Goal: Task Accomplishment & Management: Manage account settings

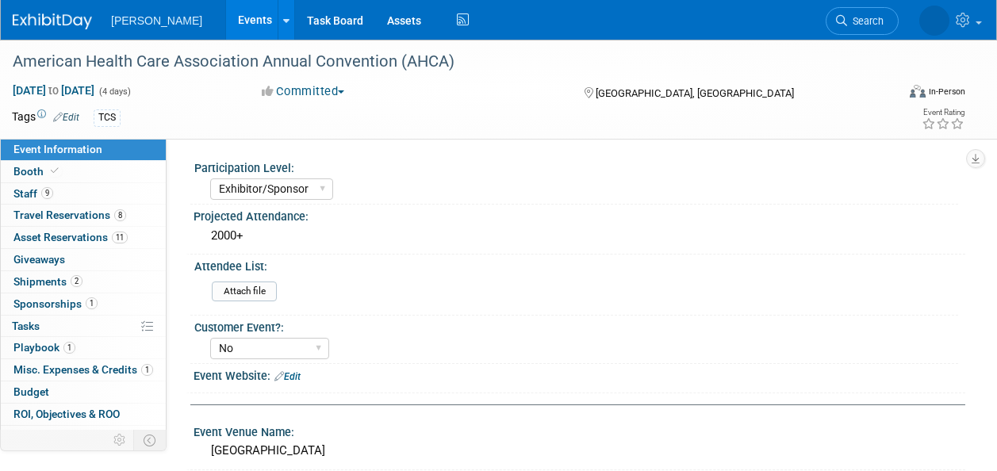
select select "Exhibitor/Sponsor"
select select "No"
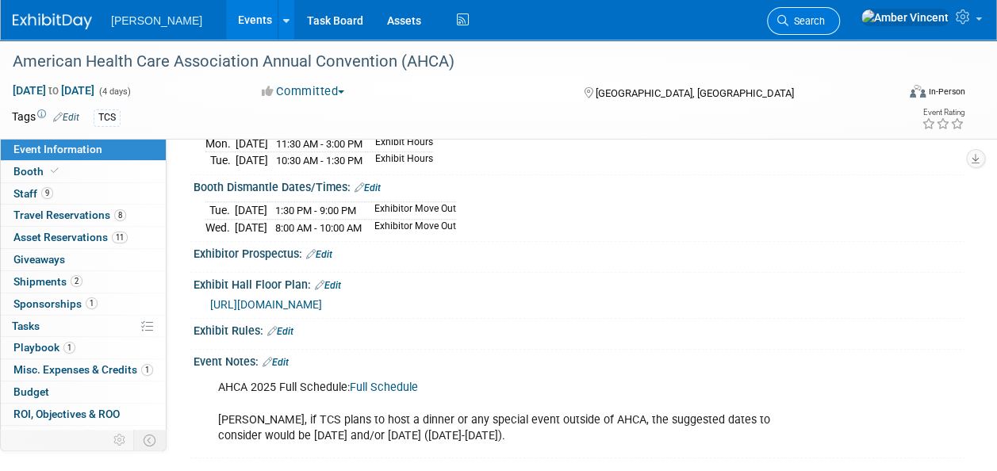
click at [840, 30] on link "Search" at bounding box center [803, 21] width 73 height 28
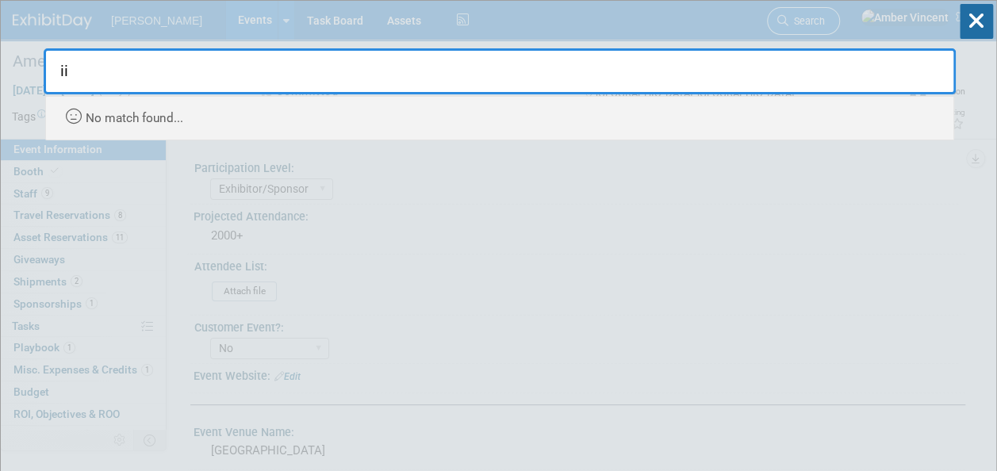
type input "i"
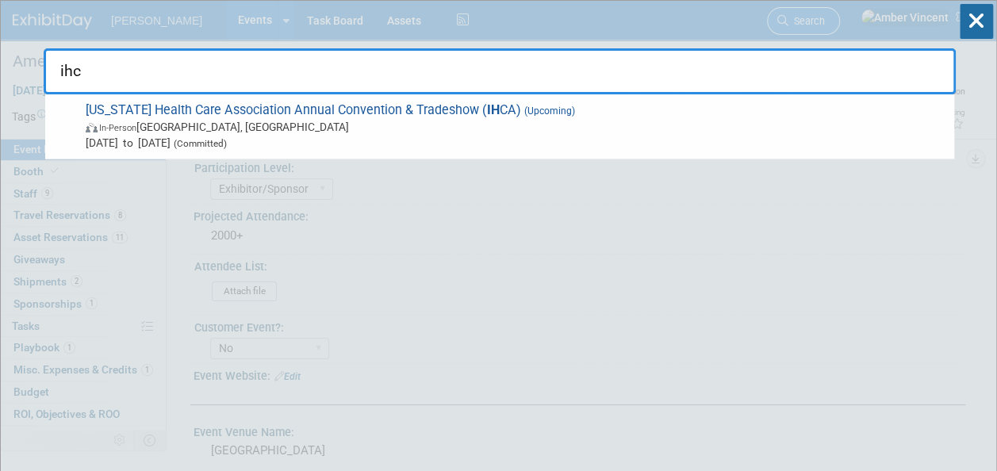
type input "ihca"
click at [573, 123] on span "In-Person Des Moines, IA" at bounding box center [516, 127] width 860 height 16
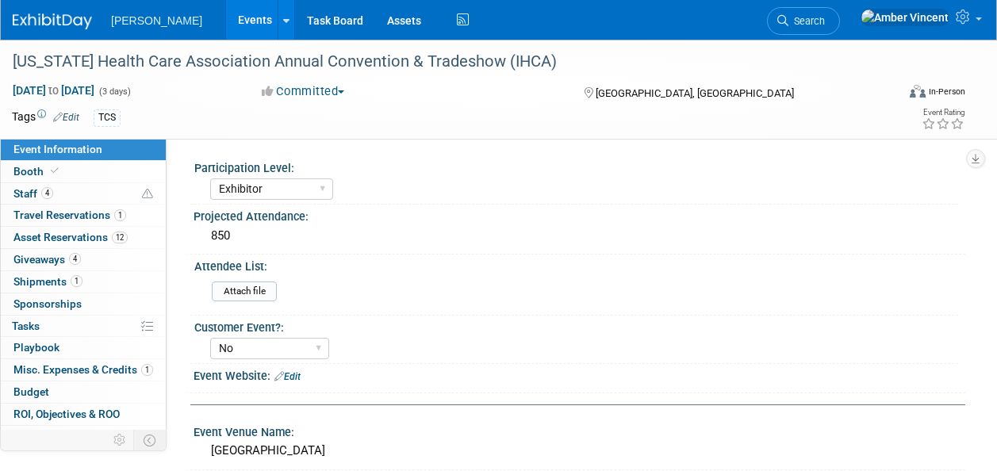
select select "Exhibitor"
select select "No"
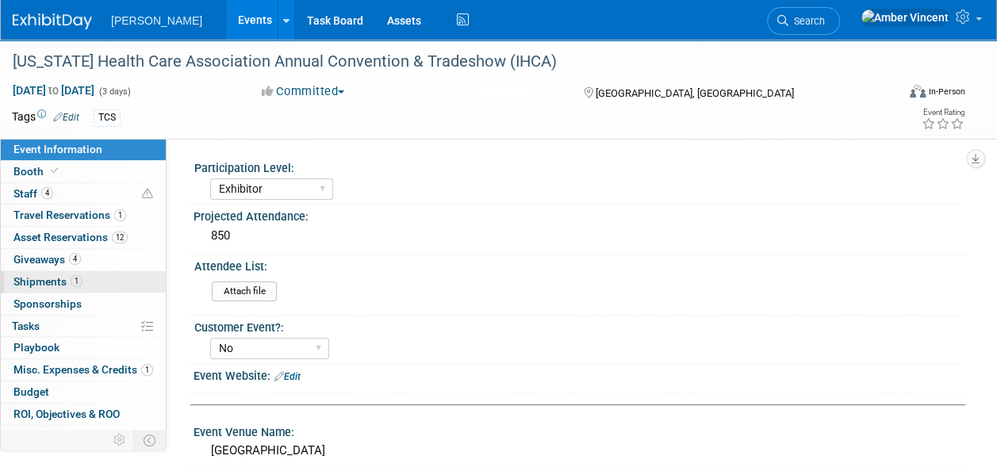
click at [41, 279] on span "Shipments 1" at bounding box center [47, 281] width 69 height 13
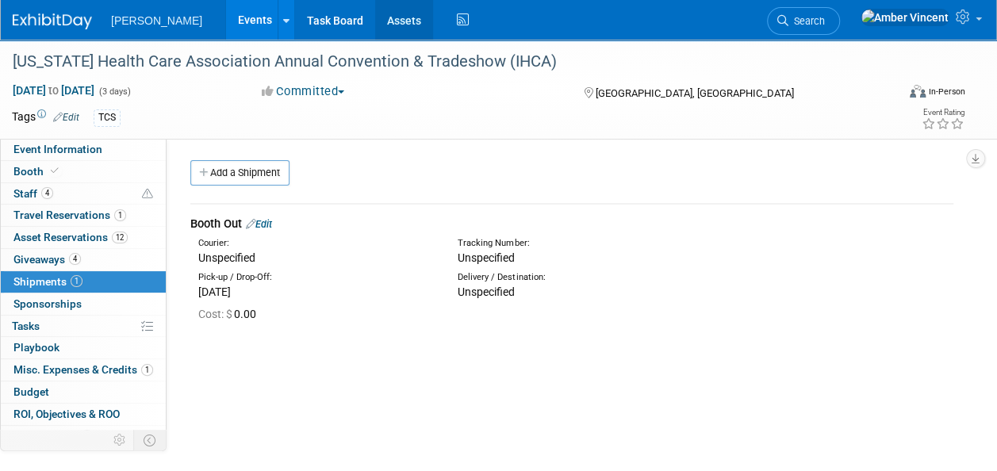
click at [375, 17] on link "Assets" at bounding box center [404, 20] width 58 height 40
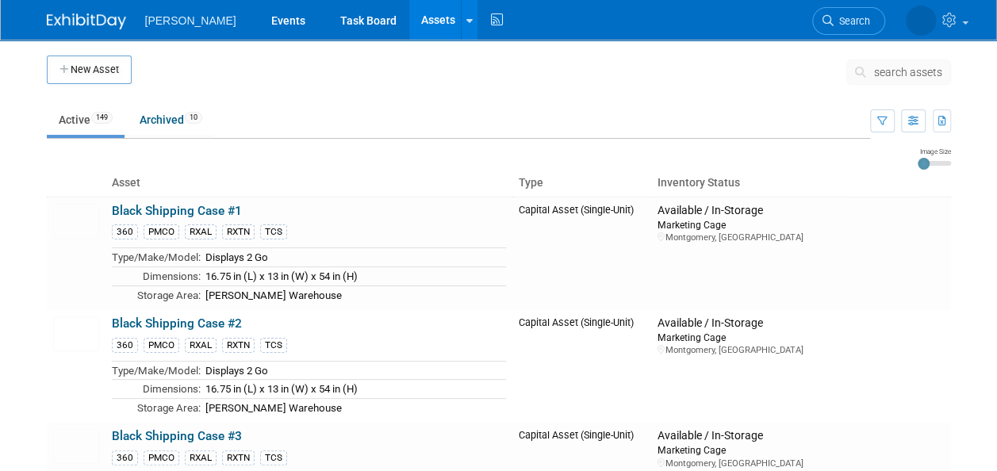
click at [888, 71] on span "search assets" at bounding box center [908, 72] width 68 height 13
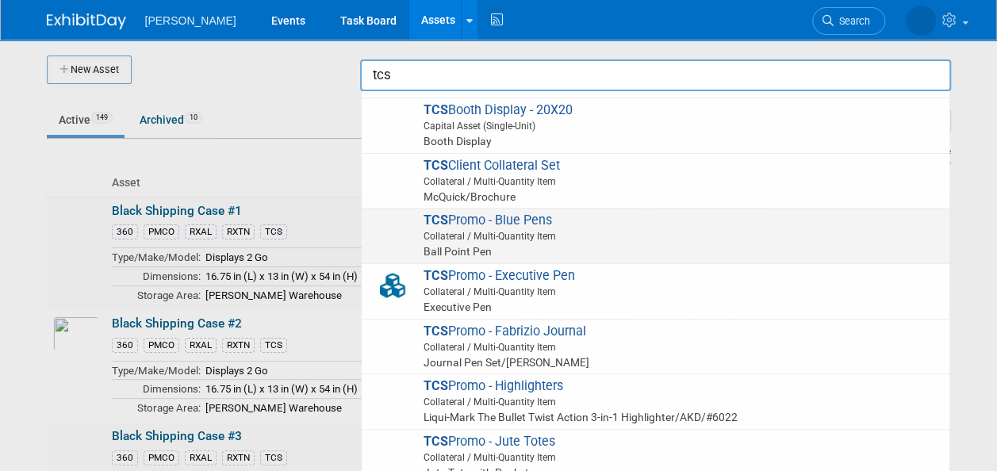
scroll to position [238, 0]
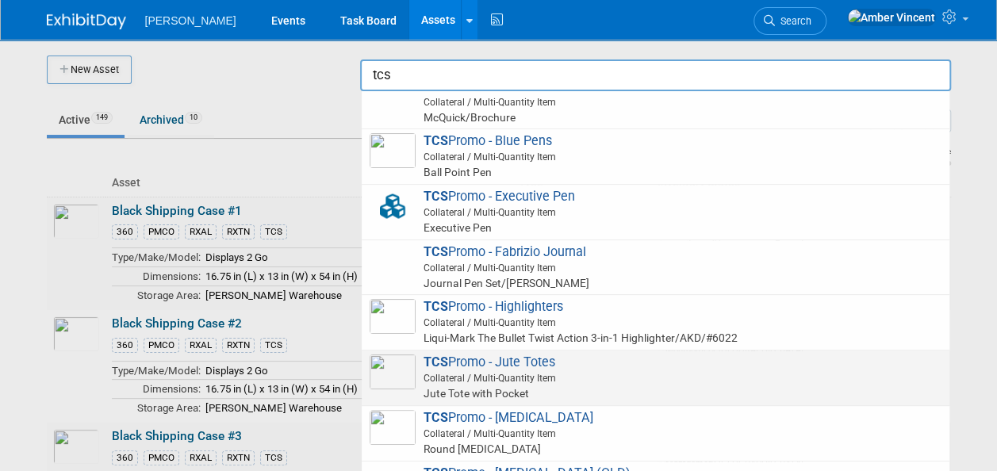
click at [520, 378] on span "Collateral / Multi-Quantity Item" at bounding box center [657, 378] width 567 height 14
type input "TCS Promo - Jute Totes"
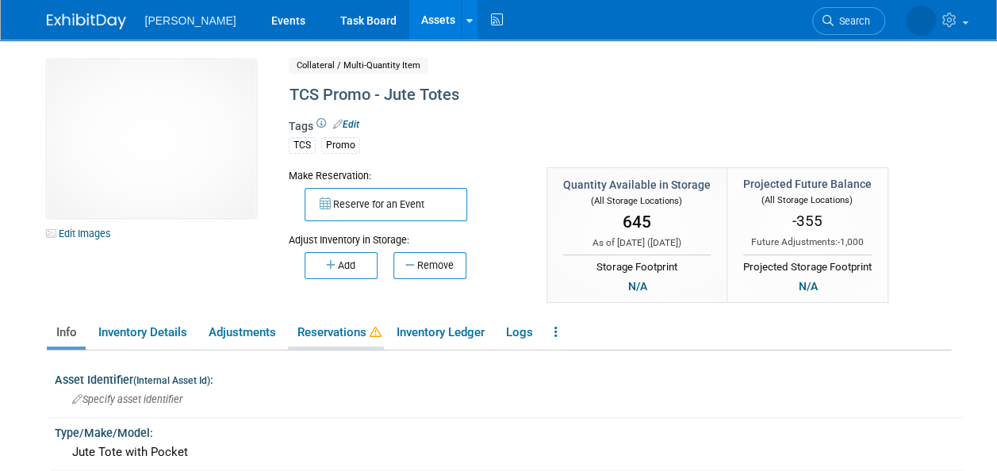
drag, startPoint x: 316, startPoint y: 331, endPoint x: 324, endPoint y: 336, distance: 9.7
click at [316, 331] on link "Reservations" at bounding box center [336, 333] width 96 height 28
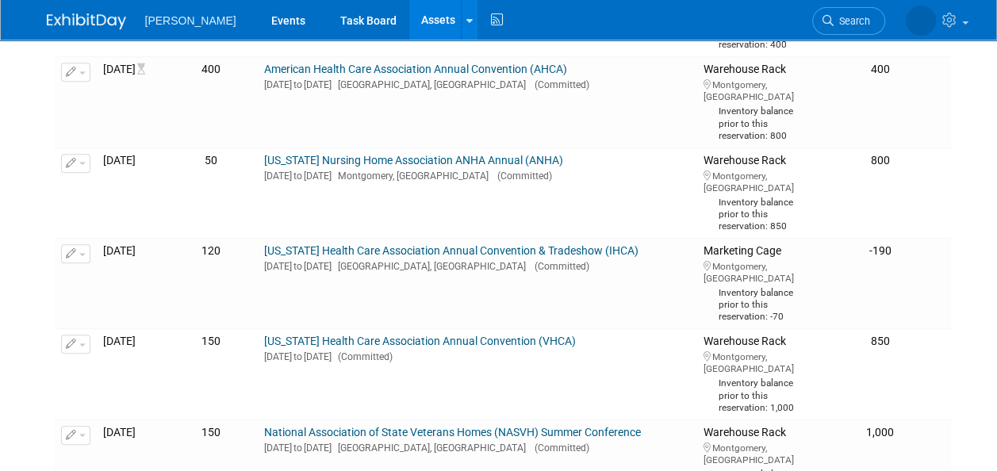
scroll to position [555, 0]
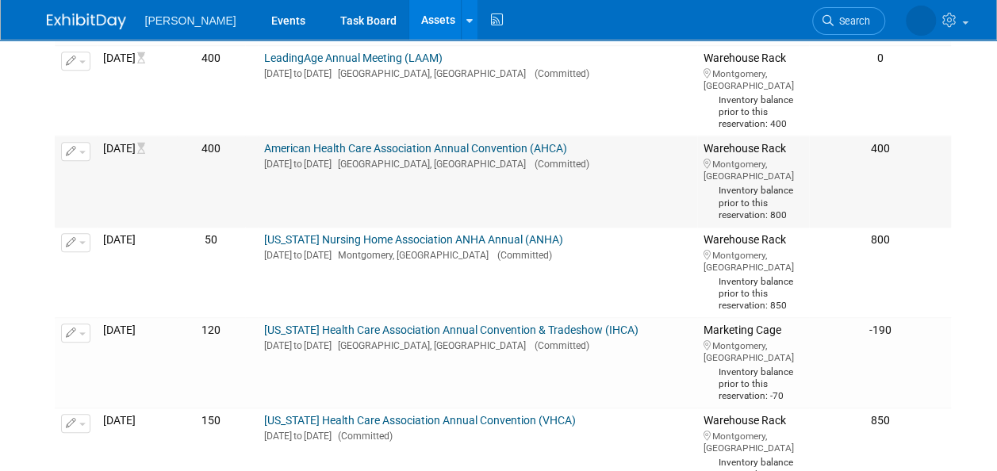
click at [82, 154] on span "button" at bounding box center [82, 152] width 6 height 3
click at [122, 188] on button "Change Reservation" at bounding box center [137, 177] width 134 height 21
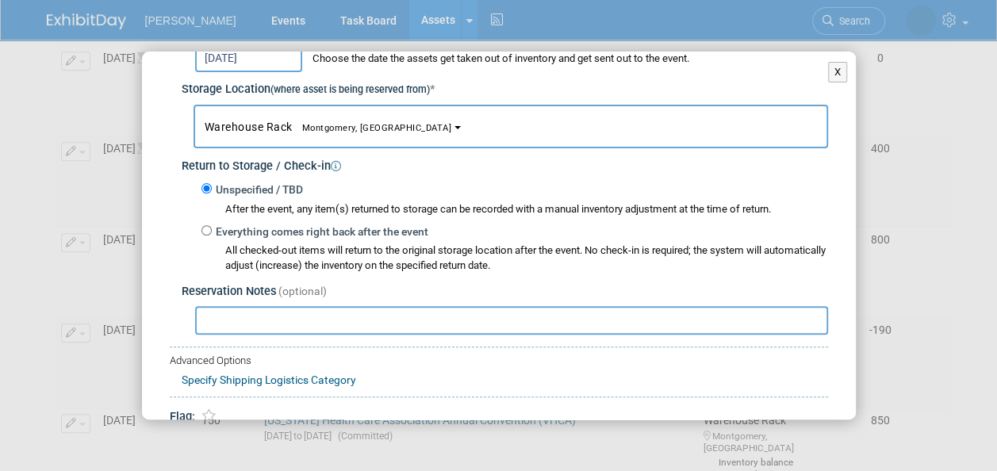
scroll to position [310, 0]
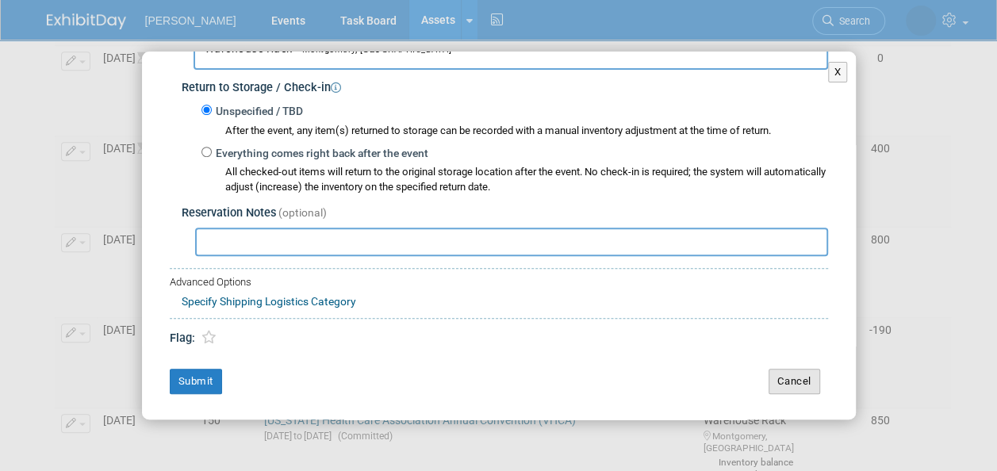
click at [784, 381] on button "Cancel" at bounding box center [794, 381] width 52 height 25
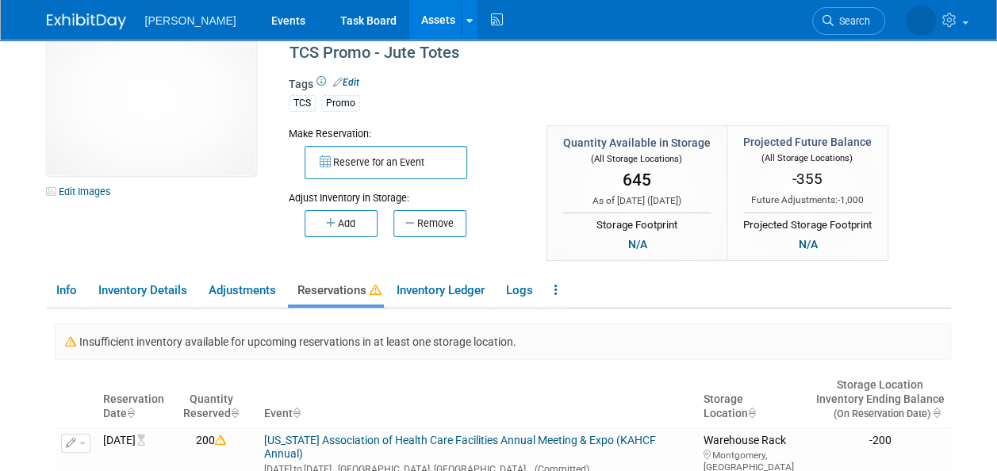
scroll to position [0, 0]
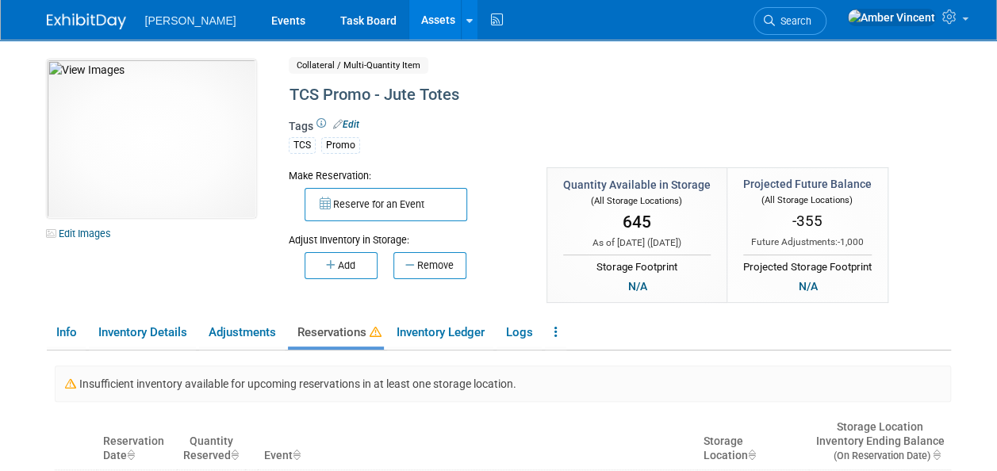
click at [634, 208] on div "645" at bounding box center [637, 222] width 148 height 29
drag, startPoint x: 617, startPoint y: 293, endPoint x: 634, endPoint y: 286, distance: 18.9
click at [618, 293] on div "Storage Footprint N/A" at bounding box center [637, 275] width 148 height 40
click at [640, 286] on div "N/A" at bounding box center [637, 286] width 29 height 17
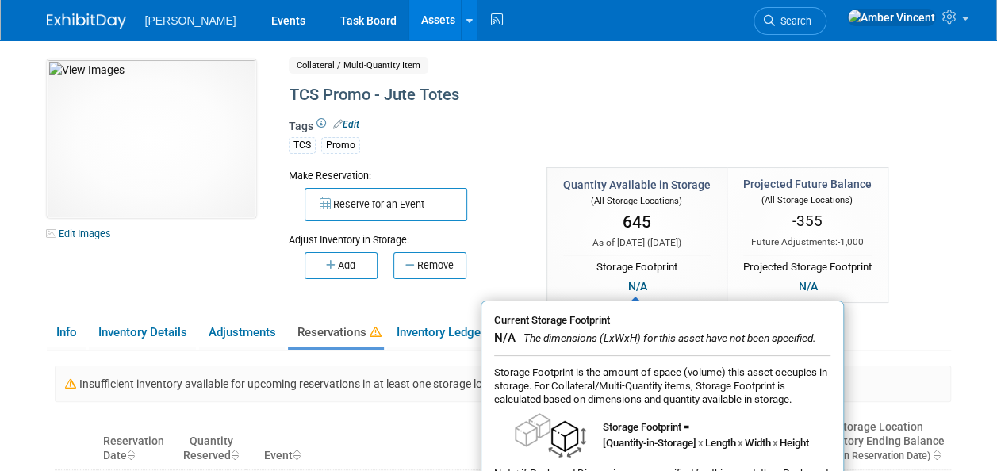
click at [596, 257] on div "Storage Footprint" at bounding box center [637, 265] width 148 height 21
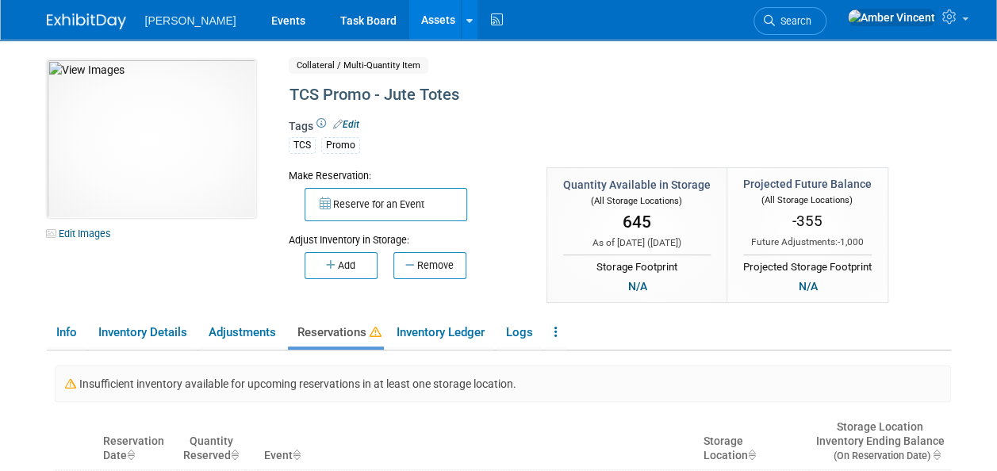
click at [349, 118] on span "Edit" at bounding box center [343, 124] width 31 height 13
click at [354, 121] on link "Edit" at bounding box center [346, 124] width 26 height 11
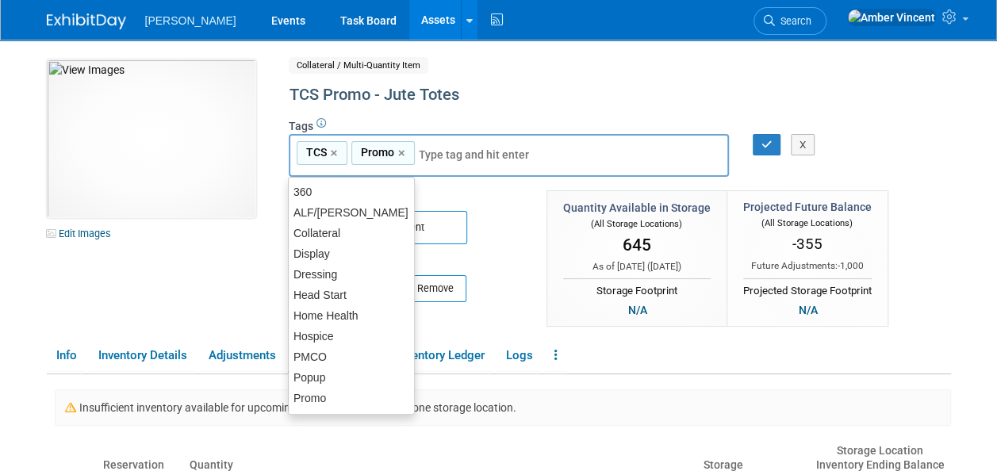
click at [535, 291] on div "Quantity Available in Storage (All Storage Locations) 645 As of today ( Sep 11,…" at bounding box center [689, 259] width 309 height 139
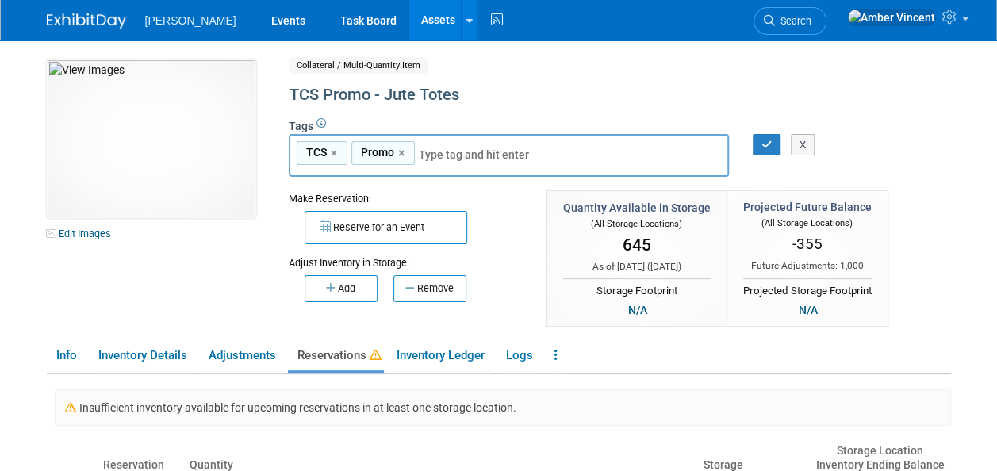
click at [349, 287] on button "Add" at bounding box center [341, 288] width 73 height 27
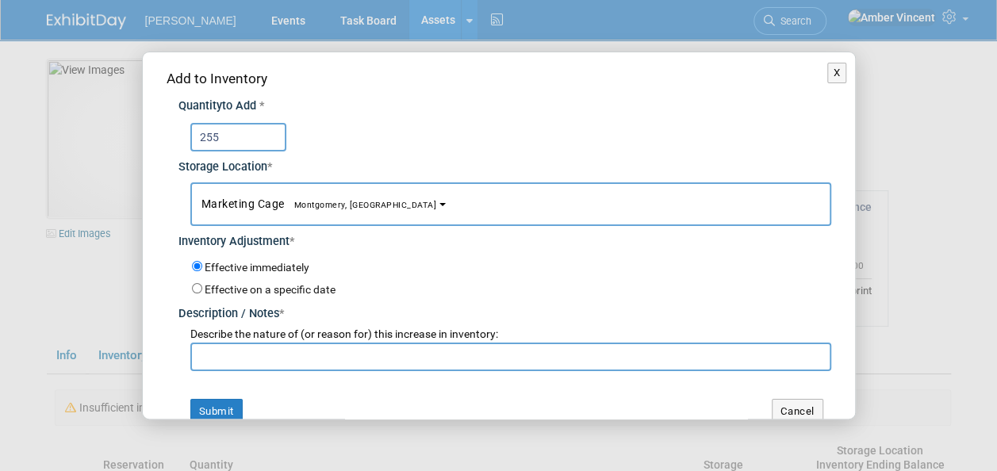
type input "255"
click at [273, 207] on span "Marketing Cage Montgomery, AL" at bounding box center [319, 203] width 236 height 13
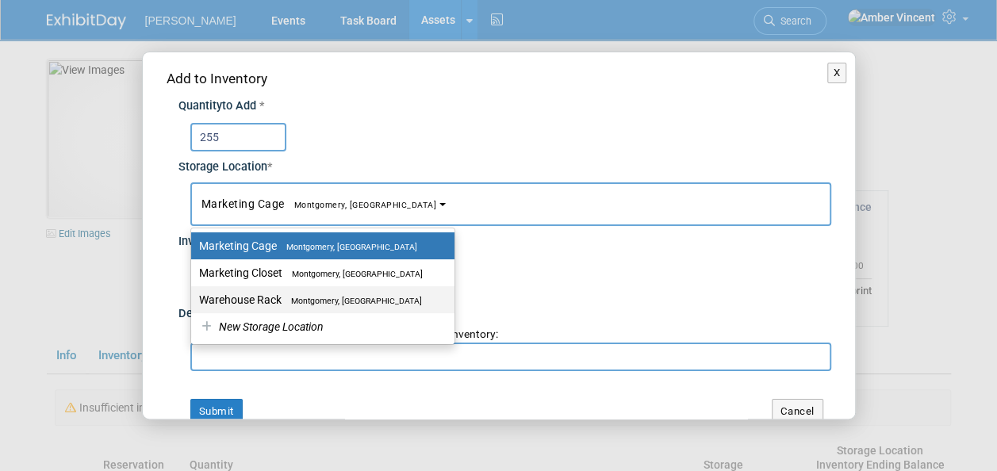
click at [255, 297] on label "Warehouse Rack Montgomery, AL" at bounding box center [319, 299] width 240 height 21
click at [194, 297] on input "Warehouse Rack Montgomery, AL" at bounding box center [188, 300] width 10 height 10
select select "11223946"
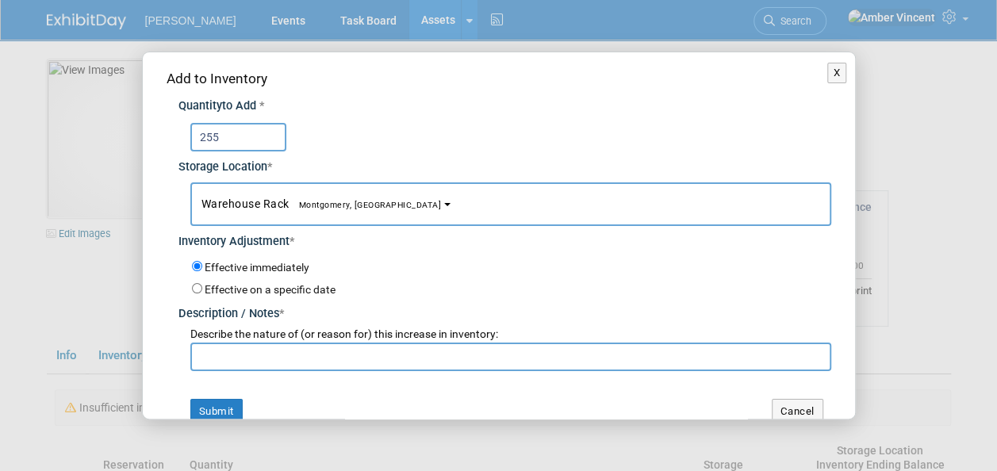
click at [246, 358] on input "text" at bounding box center [510, 357] width 641 height 29
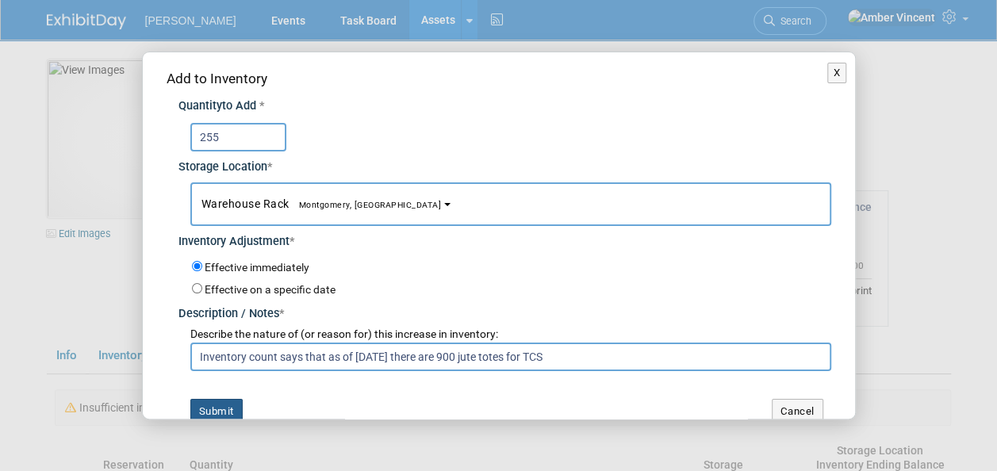
type input "Inventory count says that as of 09/11/2025 there are 900 jute totes for TCS"
click at [216, 412] on button "Submit" at bounding box center [216, 411] width 52 height 25
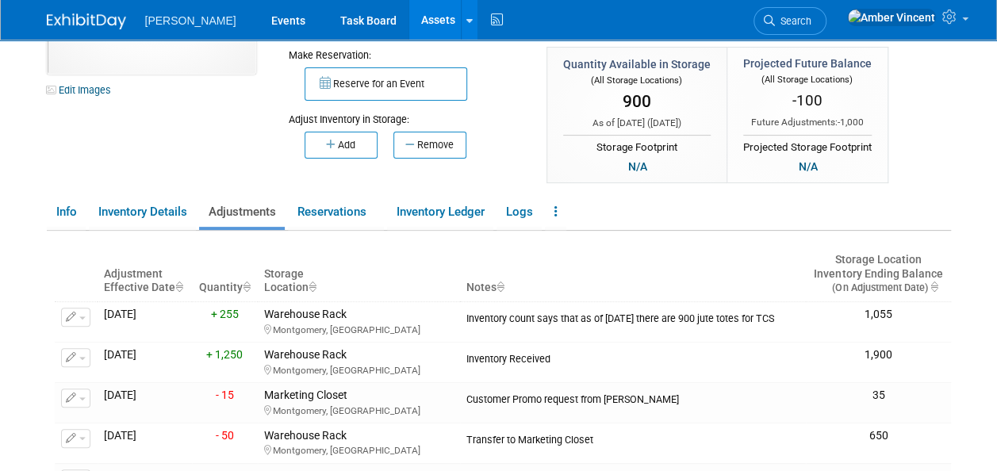
scroll to position [159, 0]
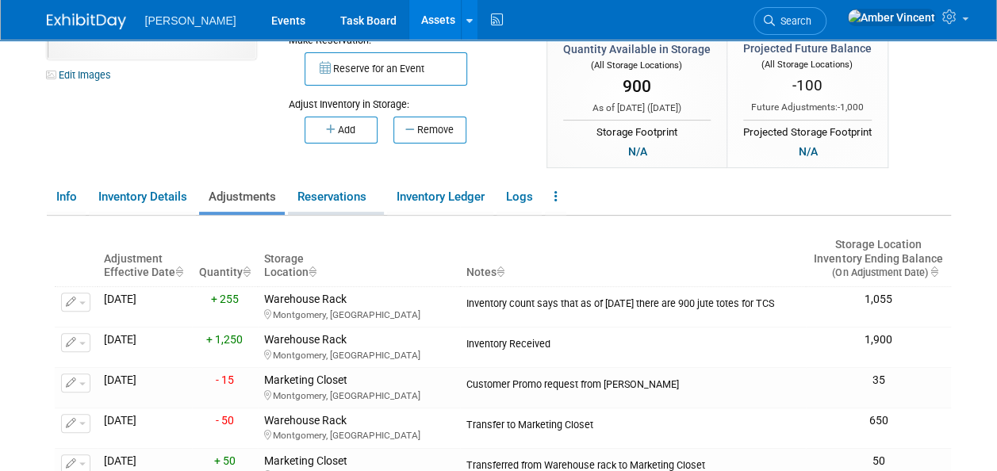
click at [332, 205] on link "Reservations" at bounding box center [336, 197] width 96 height 28
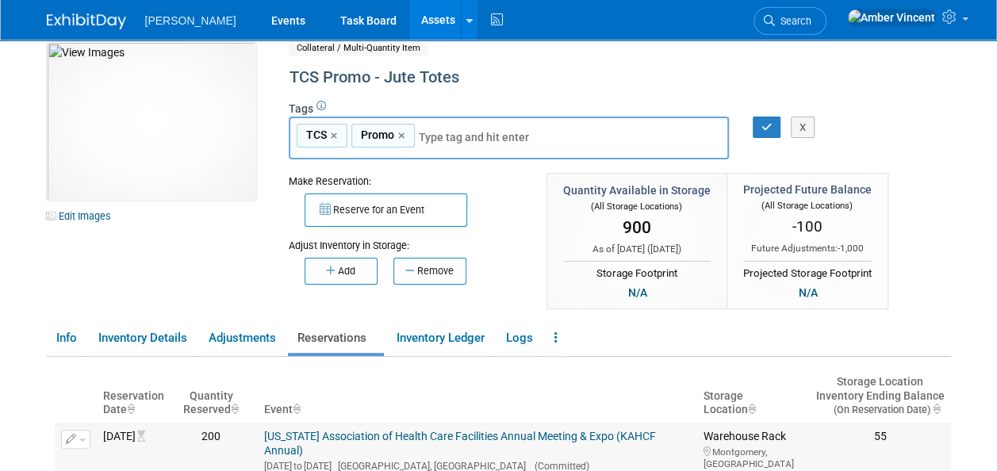
scroll to position [0, 0]
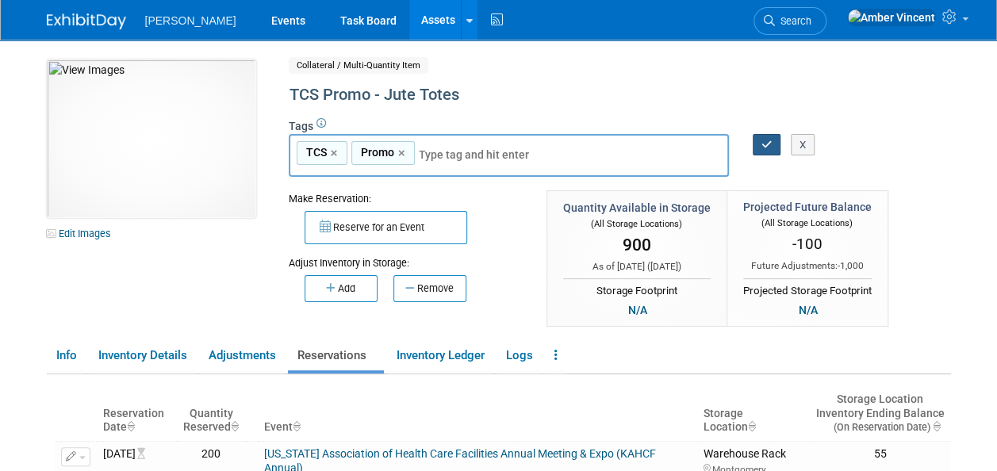
click at [774, 149] on div "TCS,Promo TCS × Promo × X" at bounding box center [586, 156] width 619 height 44
click at [766, 143] on icon "button" at bounding box center [766, 145] width 11 height 10
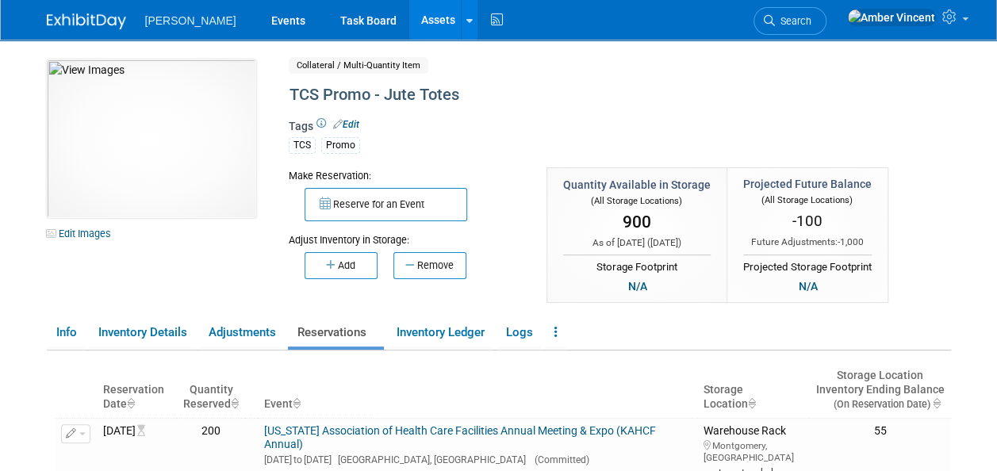
click at [409, 24] on link "Assets" at bounding box center [438, 20] width 58 height 40
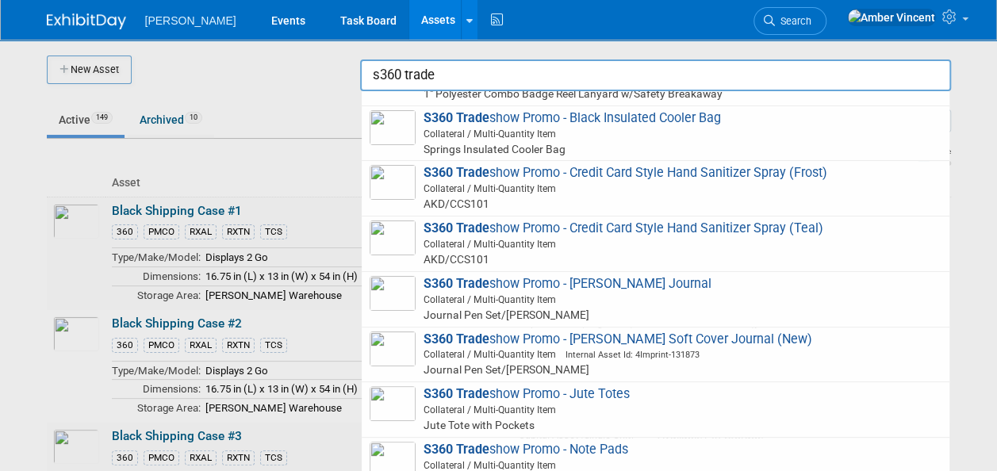
scroll to position [397, 0]
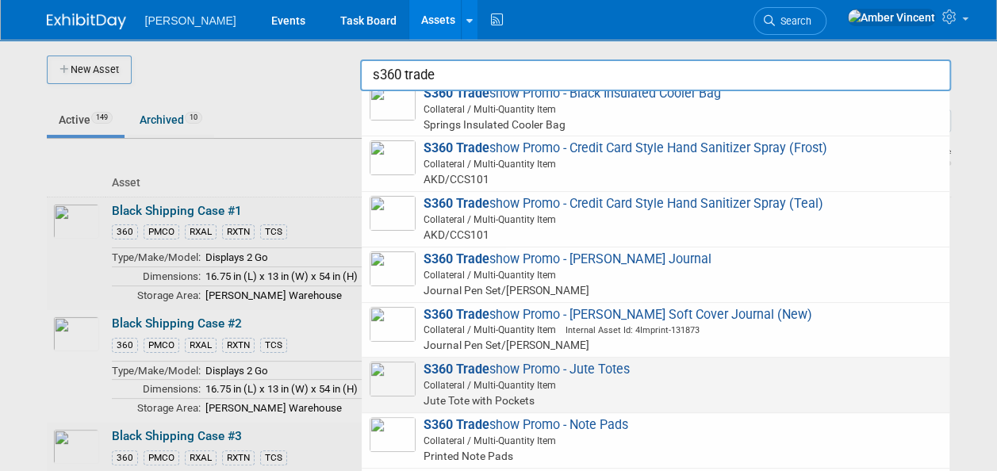
click at [530, 375] on span "S360 Trade show Promo - Jute Totes Collateral / Multi-Quantity Item Jute Tote w…" at bounding box center [656, 385] width 572 height 47
type input "S360 Tradeshow Promo - Jute Totes"
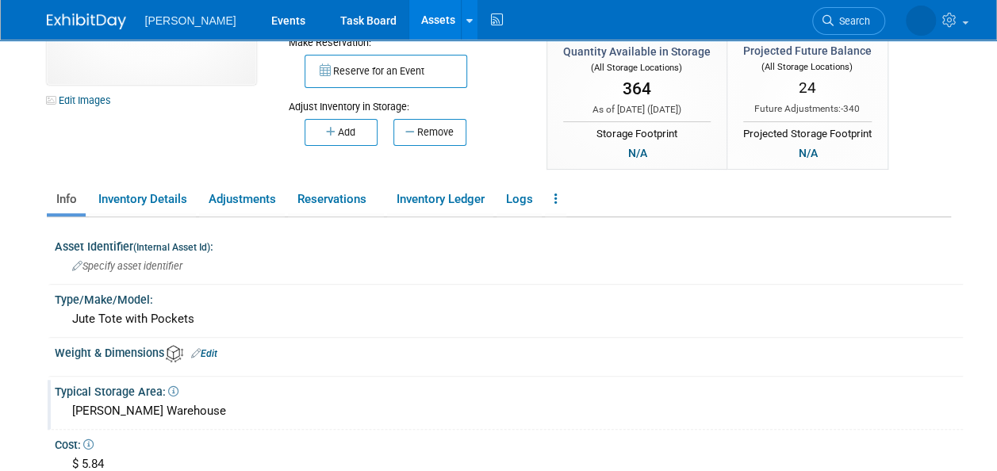
scroll to position [159, 0]
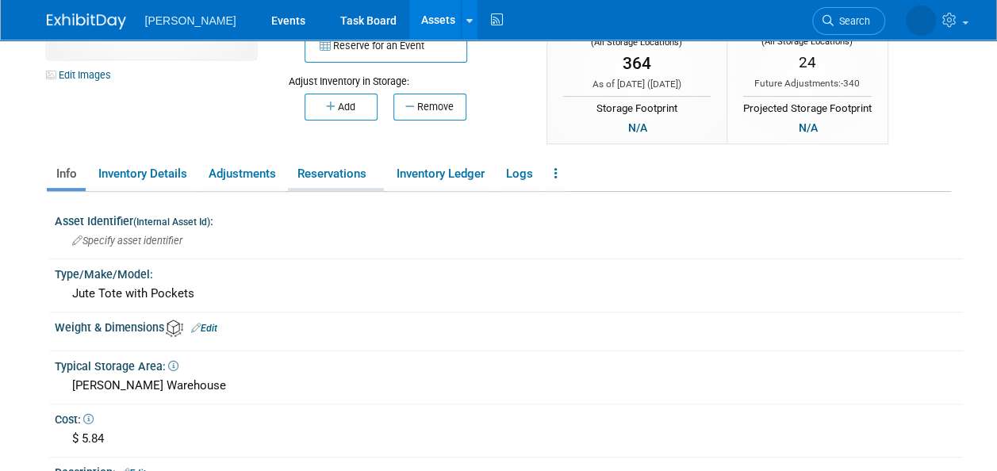
click at [325, 177] on link "Reservations" at bounding box center [336, 174] width 96 height 28
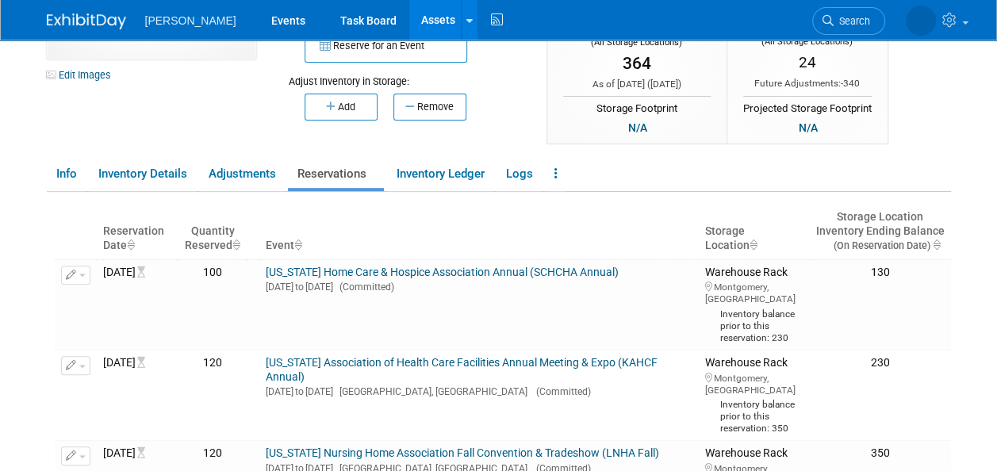
click at [619, 270] on link "[US_STATE] Home Care & Hospice Association Annual (SCHCHA Annual)" at bounding box center [442, 272] width 353 height 13
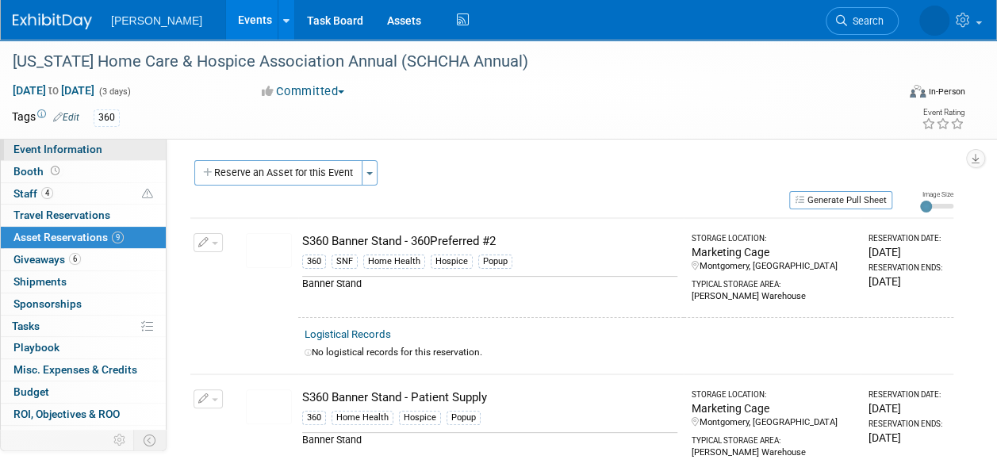
click at [97, 153] on span "Event Information" at bounding box center [57, 149] width 89 height 13
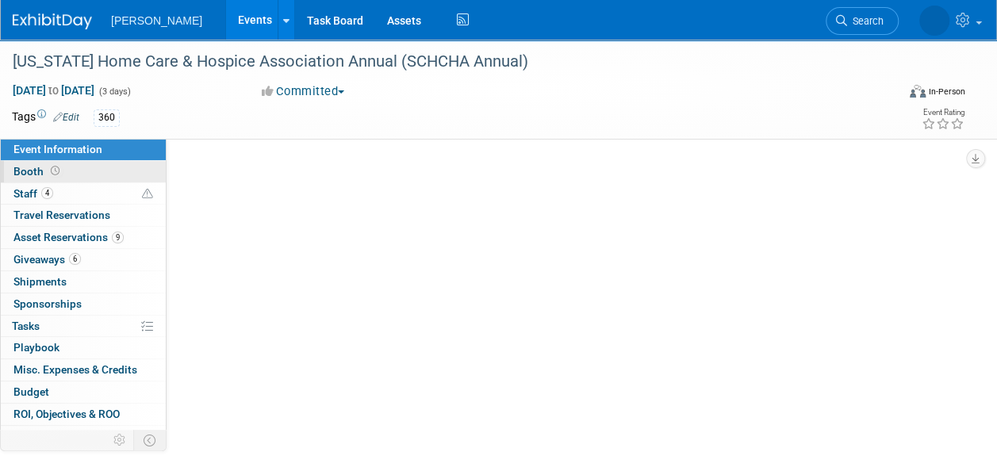
select select "Exhibitor"
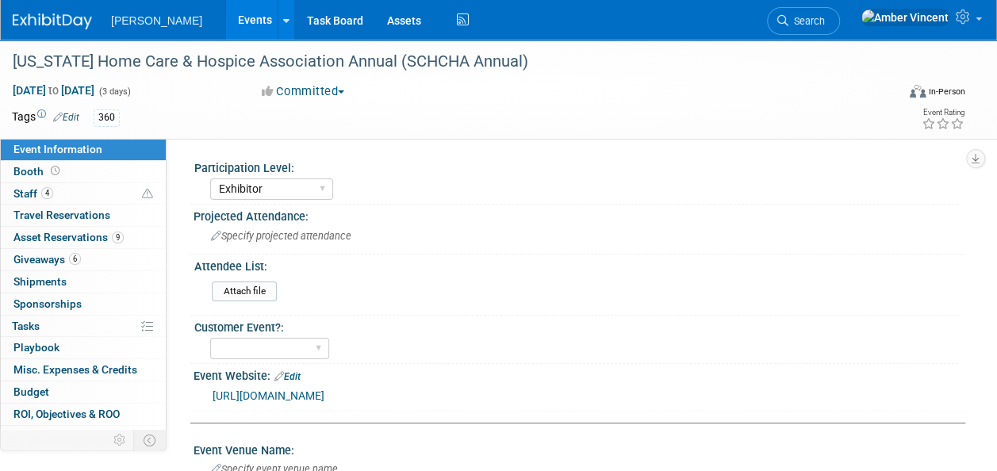
scroll to position [79, 0]
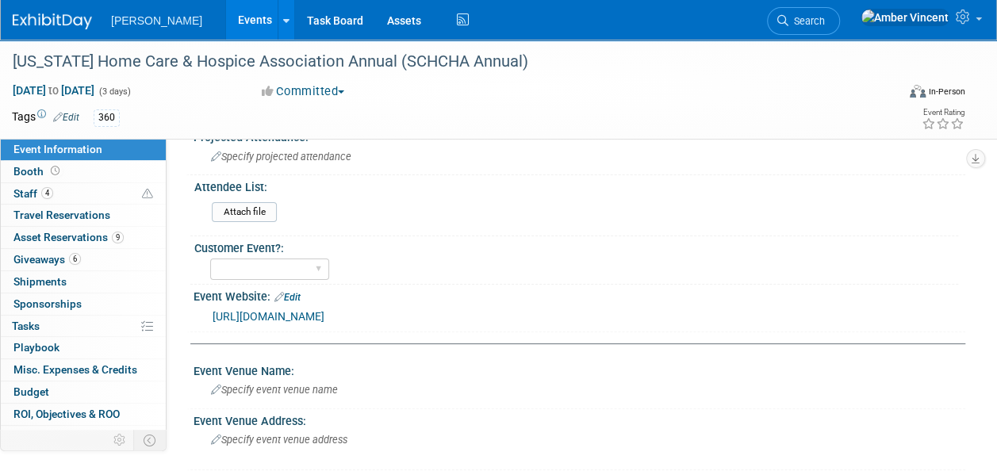
click at [324, 310] on link "[URL][DOMAIN_NAME]" at bounding box center [269, 316] width 112 height 13
click at [226, 26] on link "Events" at bounding box center [255, 20] width 58 height 40
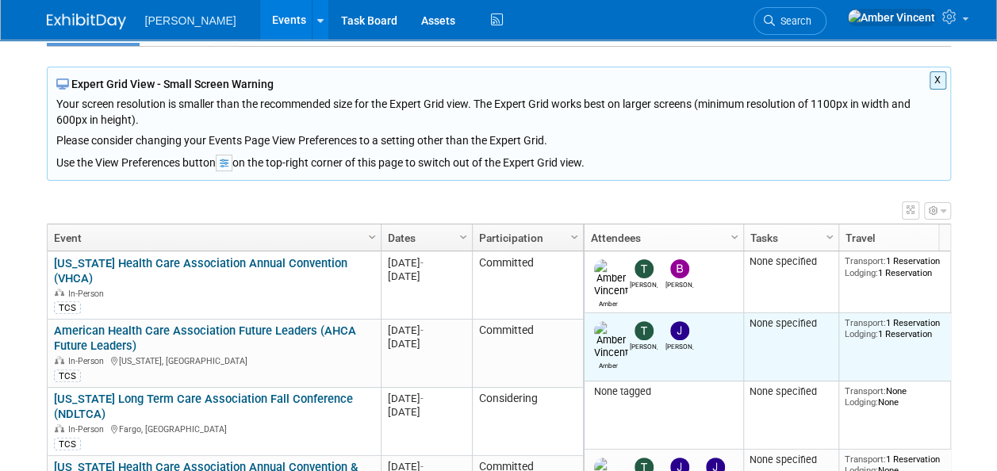
scroll to position [189, 0]
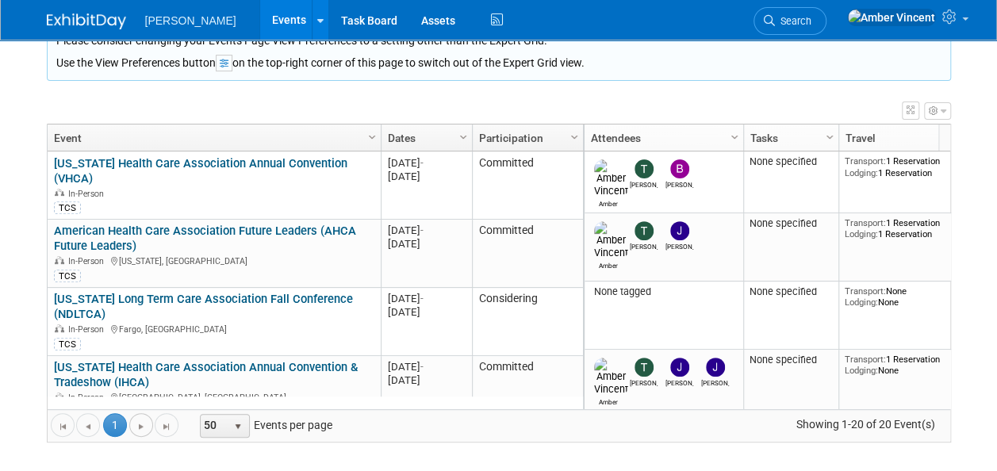
click at [139, 421] on span "Go to the next page" at bounding box center [141, 426] width 13 height 13
click at [165, 424] on span "Go to the last page" at bounding box center [166, 426] width 13 height 13
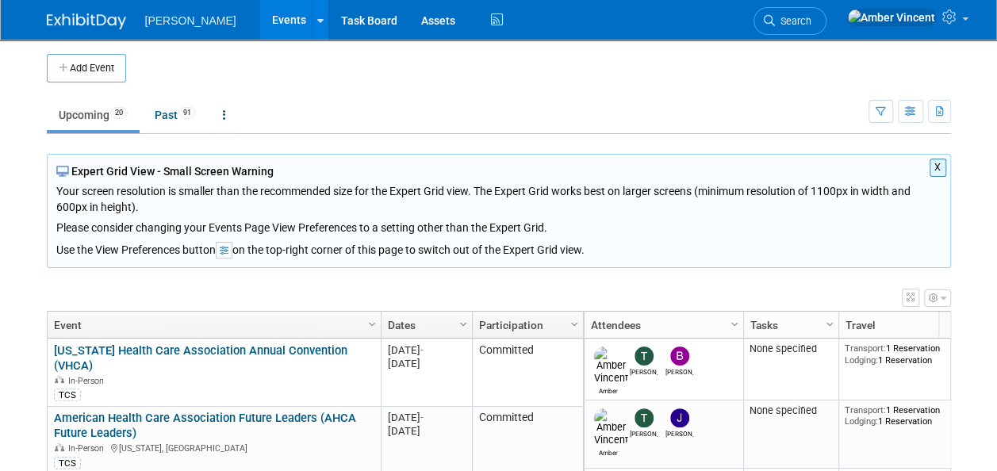
scroll to position [0, 0]
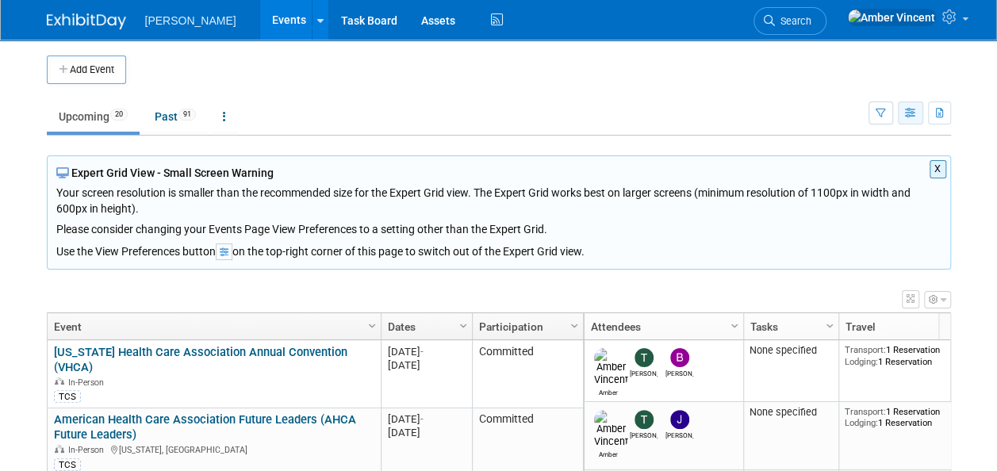
click at [903, 115] on button "button" at bounding box center [910, 113] width 25 height 23
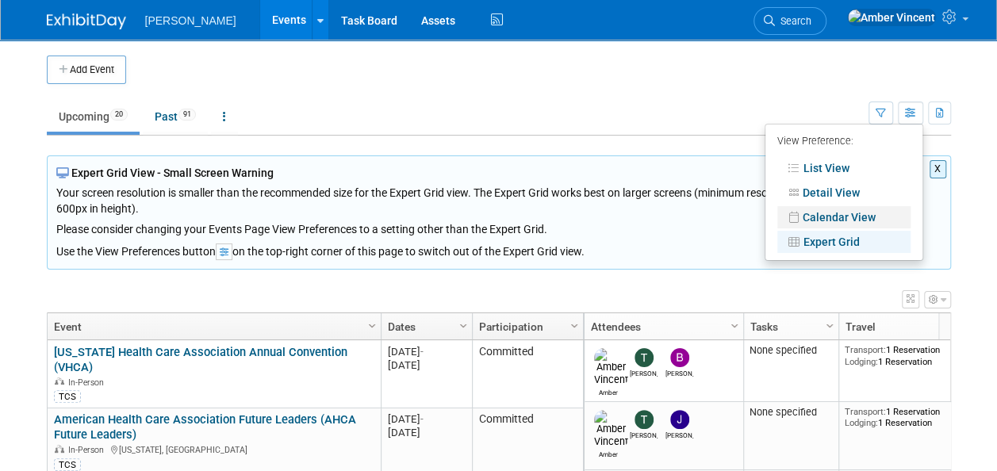
click at [830, 220] on link "Calendar View" at bounding box center [843, 217] width 133 height 22
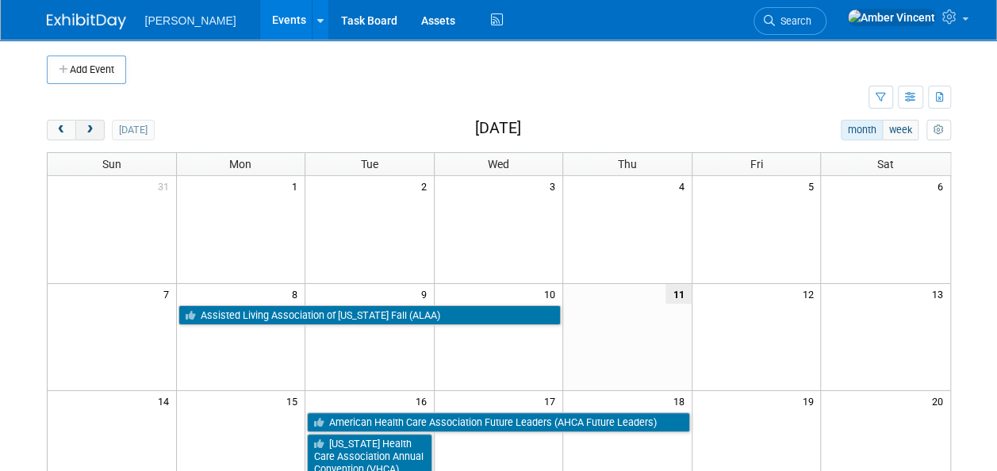
click at [82, 127] on button "next" at bounding box center [89, 130] width 29 height 21
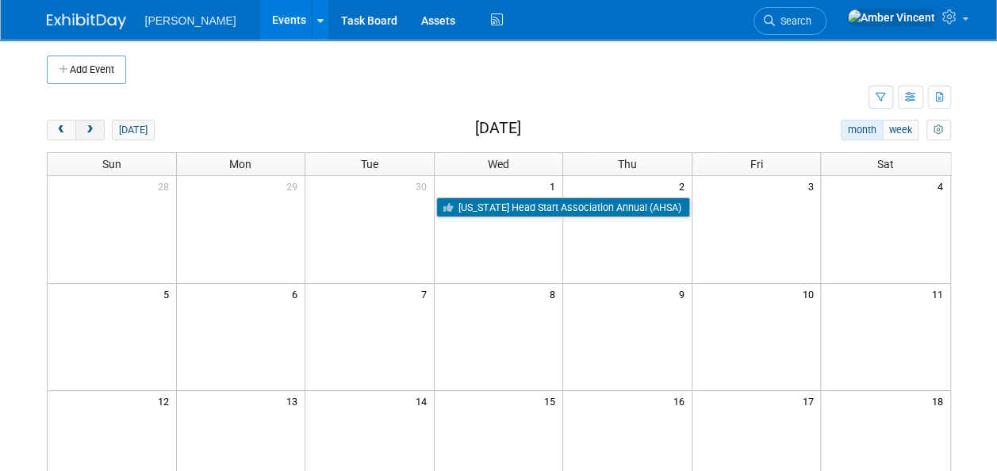
click at [94, 132] on span "next" at bounding box center [90, 130] width 12 height 10
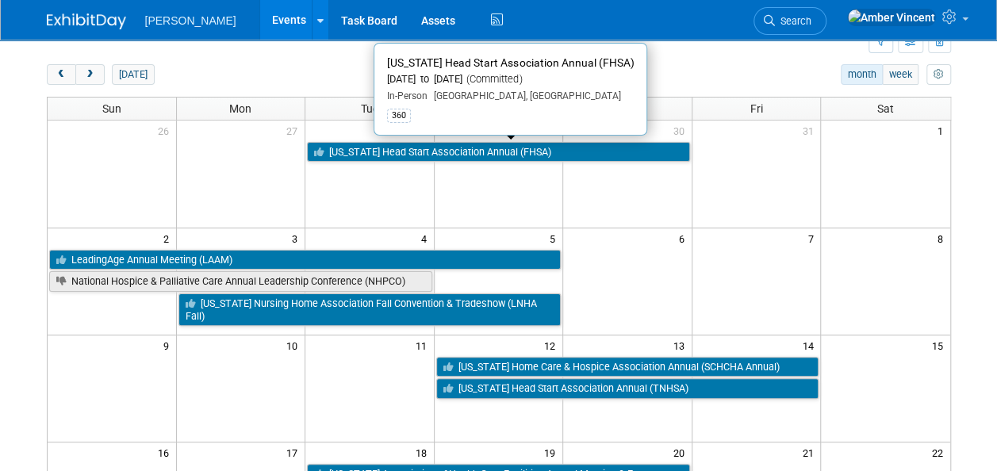
scroll to position [79, 0]
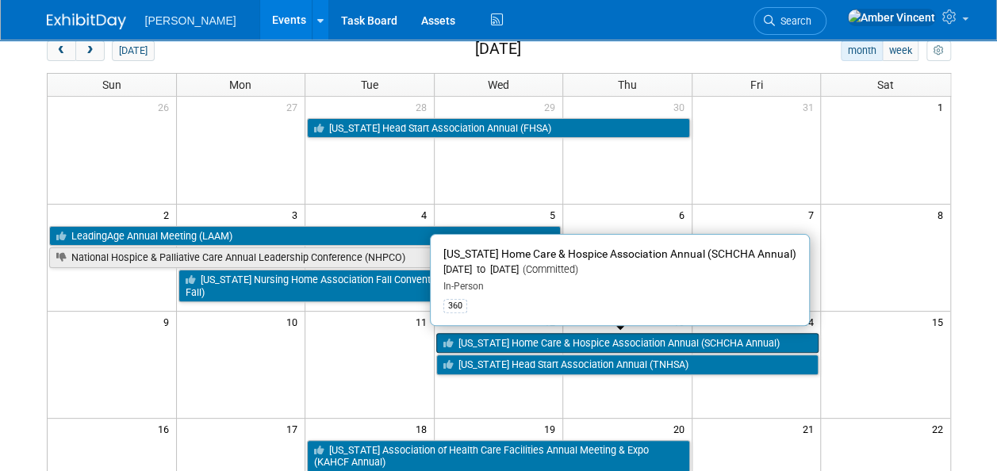
click at [621, 339] on link "[US_STATE] Home Care & Hospice Association Annual (SCHCHA Annual)" at bounding box center [627, 343] width 383 height 21
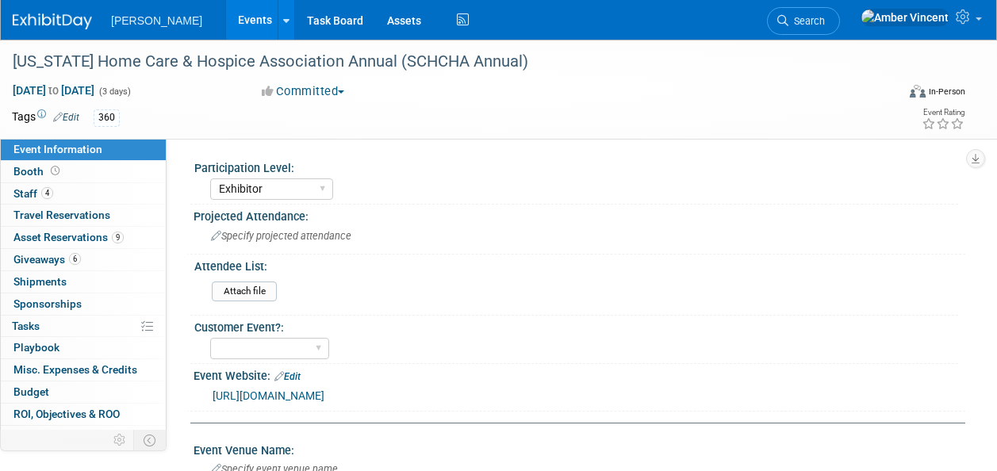
select select "Exhibitor"
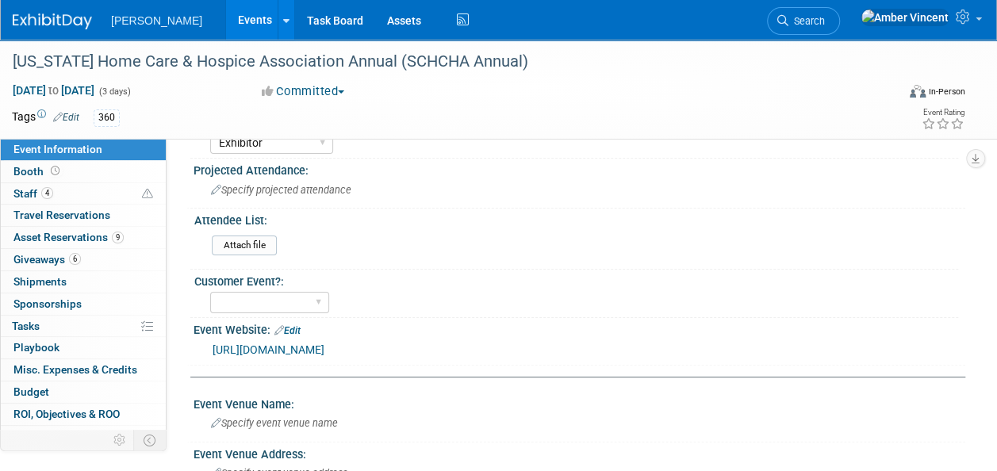
scroll to position [79, 0]
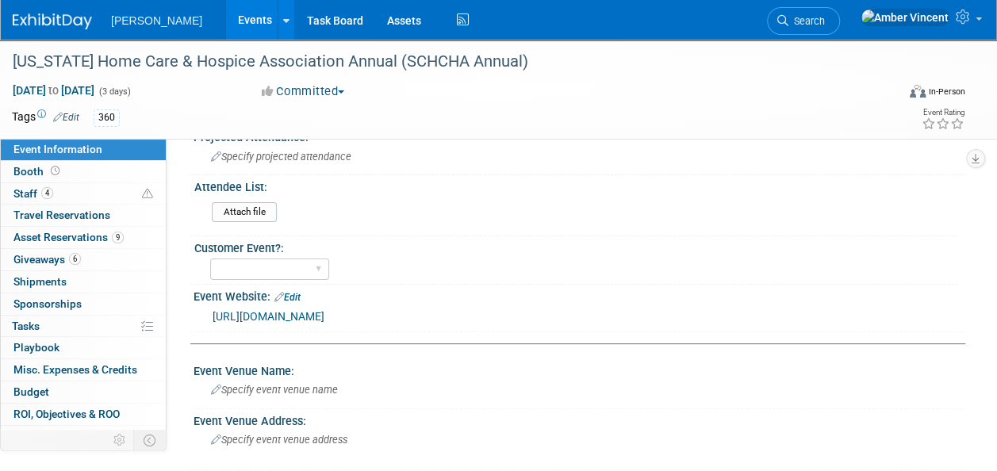
click at [324, 316] on link "[URL][DOMAIN_NAME]" at bounding box center [269, 316] width 112 height 13
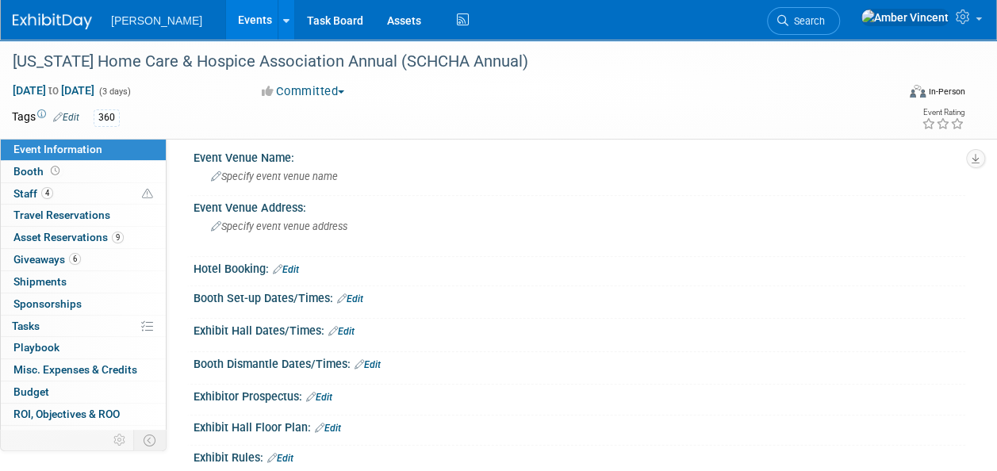
scroll to position [317, 0]
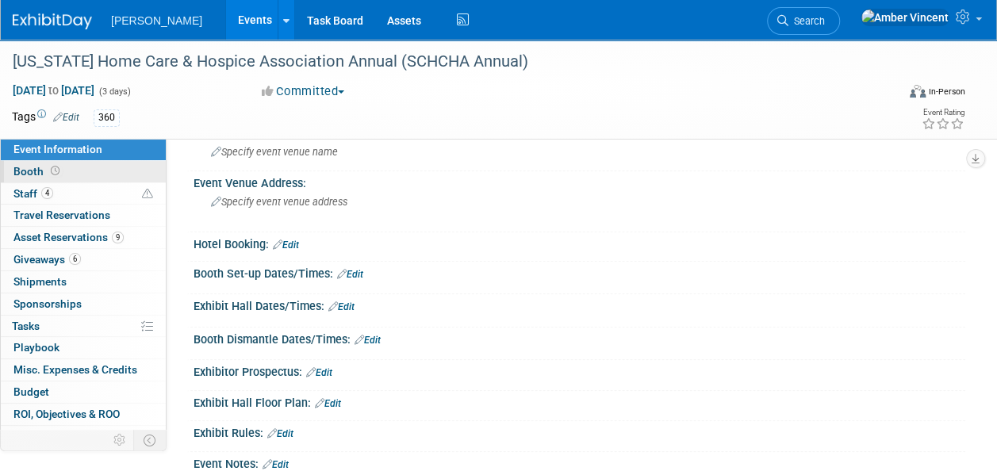
click at [17, 173] on span "Booth" at bounding box center [37, 171] width 49 height 13
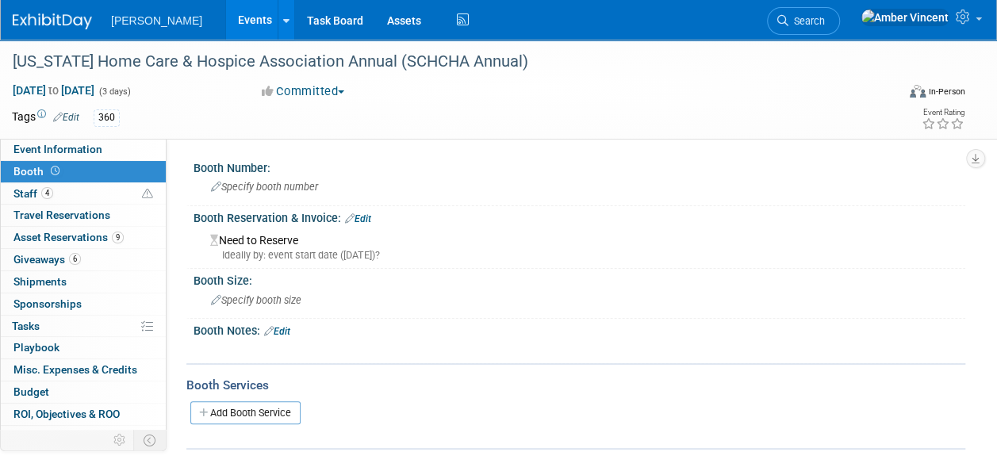
click at [68, 97] on div "[DATE] to [DATE] (3 days)" at bounding box center [122, 90] width 220 height 16
click at [65, 91] on span "[DATE] to [DATE]" at bounding box center [53, 90] width 83 height 14
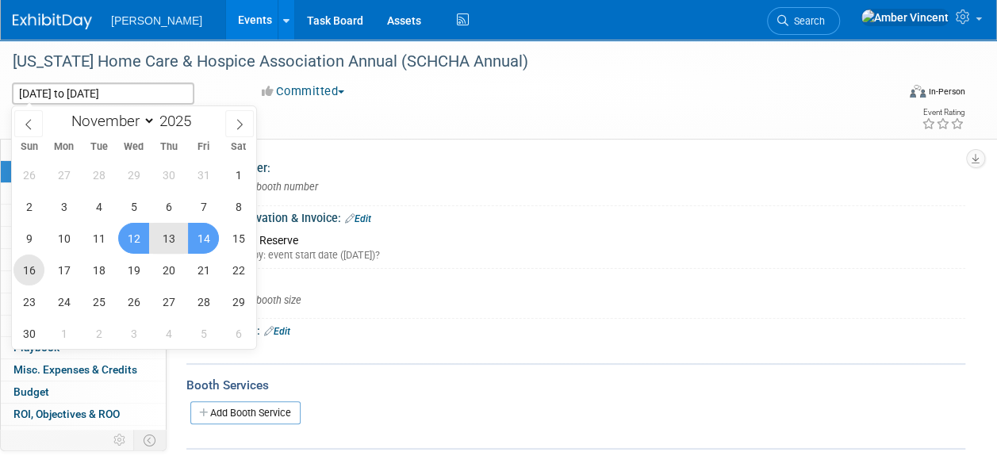
click at [29, 269] on span "16" at bounding box center [28, 270] width 31 height 31
type input "[DATE]"
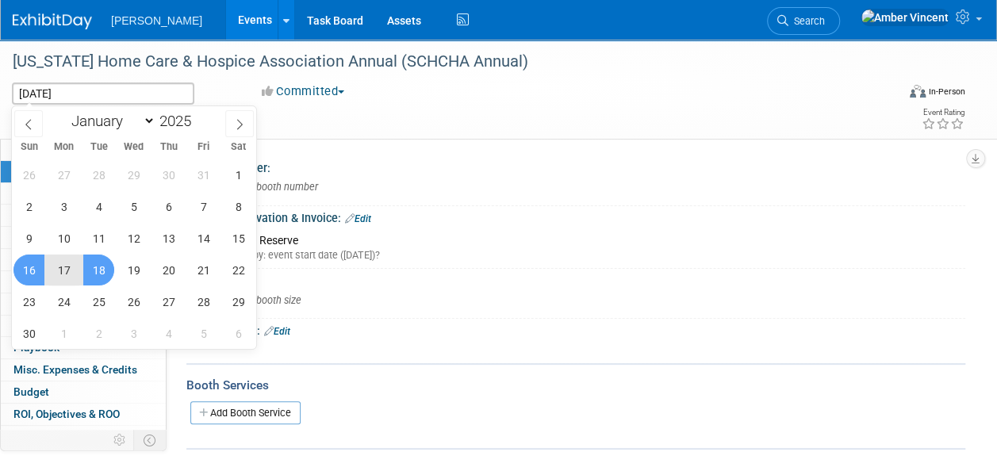
click at [97, 271] on span "18" at bounding box center [98, 270] width 31 height 31
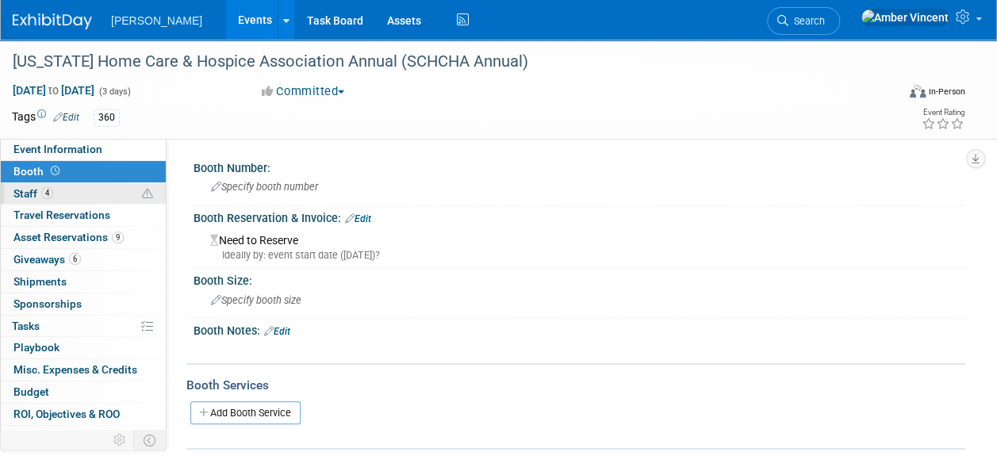
click at [82, 193] on link "4 Staff 4" at bounding box center [83, 193] width 165 height 21
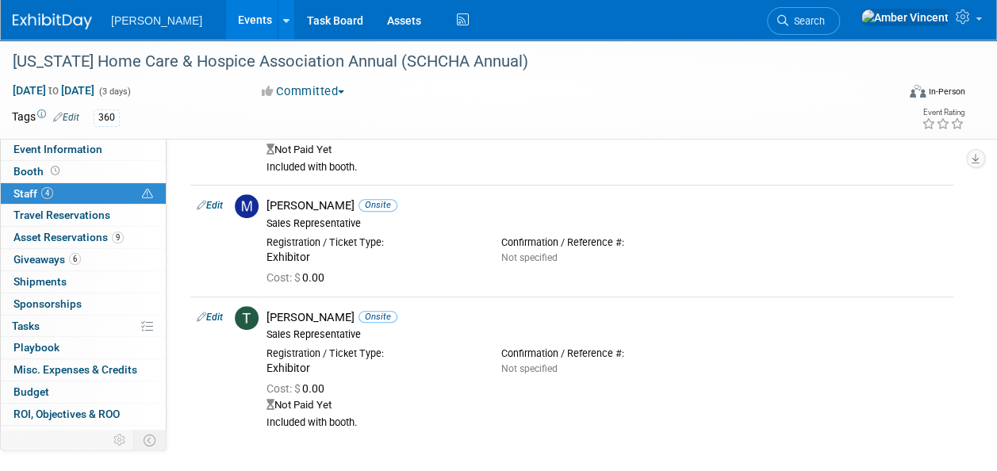
scroll to position [317, 0]
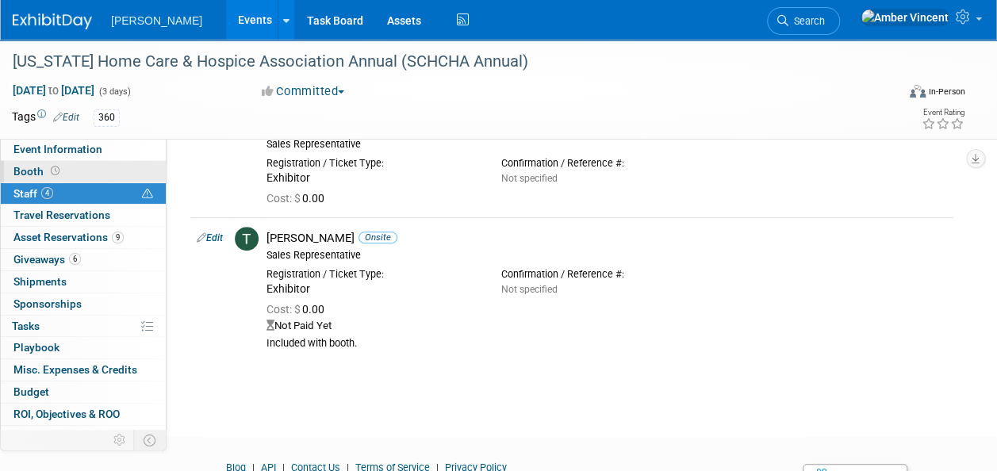
click at [92, 178] on link "Booth" at bounding box center [83, 171] width 165 height 21
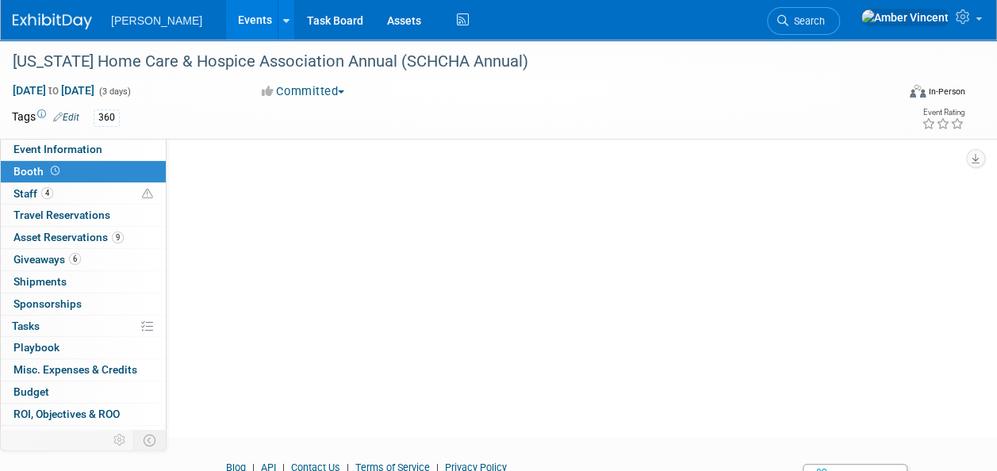
scroll to position [0, 0]
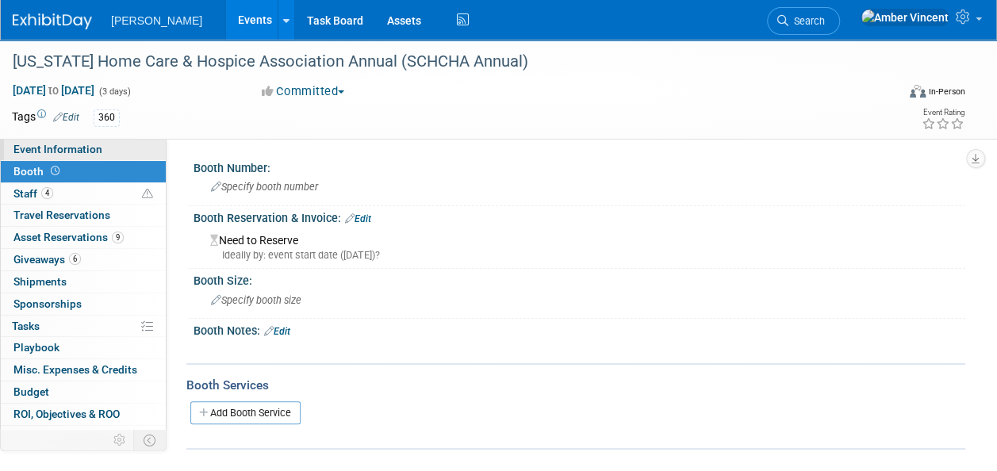
click at [52, 148] on span "Event Information" at bounding box center [57, 149] width 89 height 13
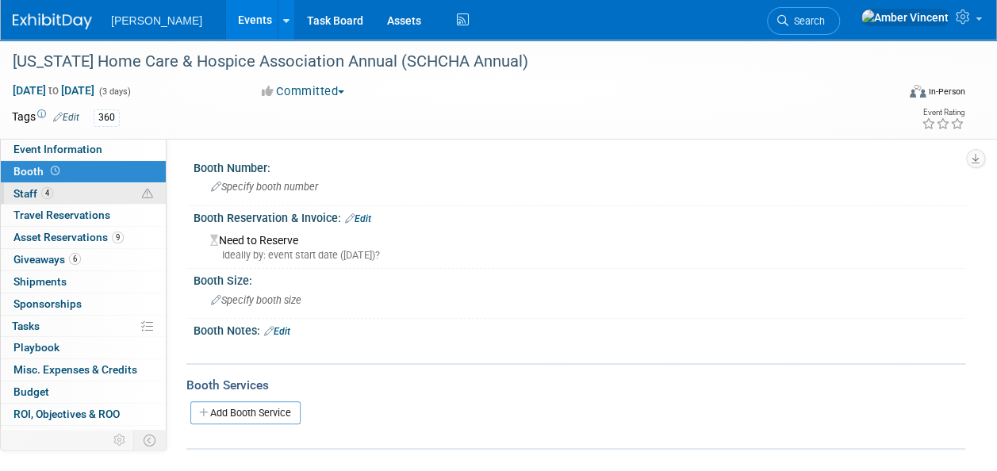
select select "Exhibitor"
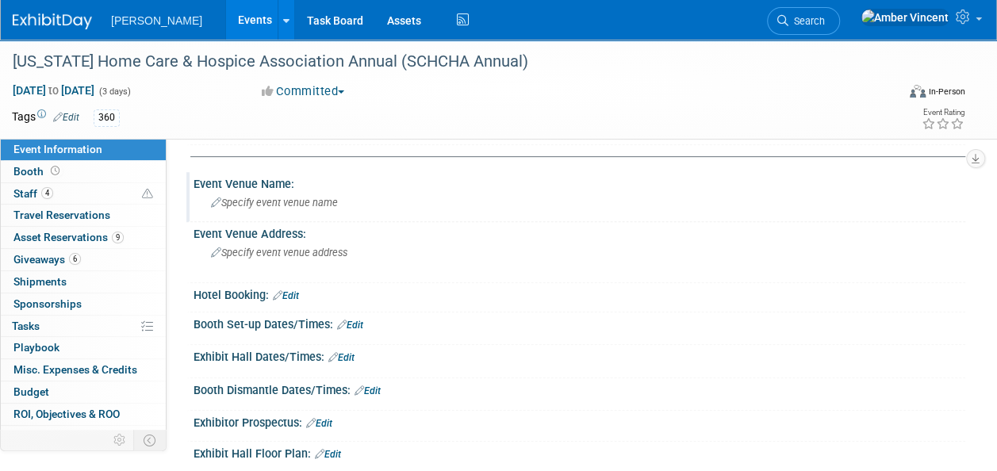
scroll to position [317, 0]
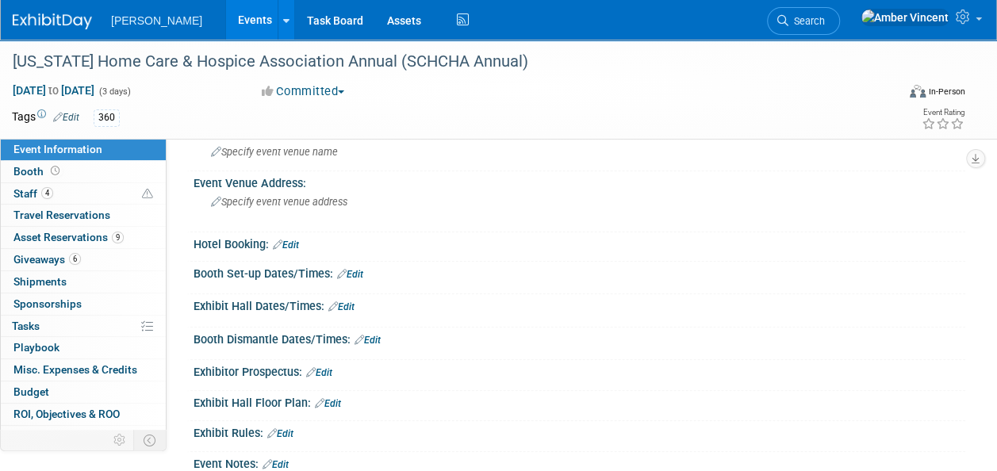
click at [290, 243] on link "Edit" at bounding box center [286, 245] width 26 height 11
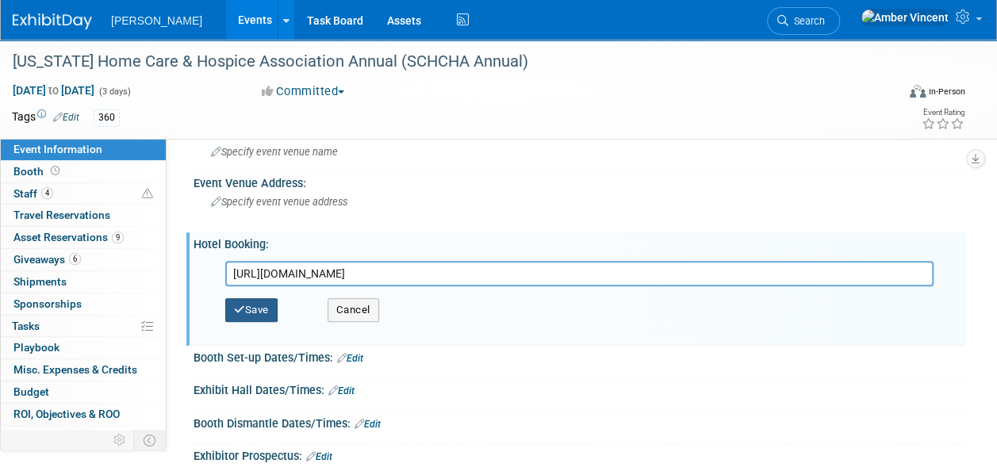
type input "https://www.marriott.com/event-reservations/reservation-link.mi?id=175017335588…"
click at [273, 306] on button "Save" at bounding box center [251, 310] width 52 height 24
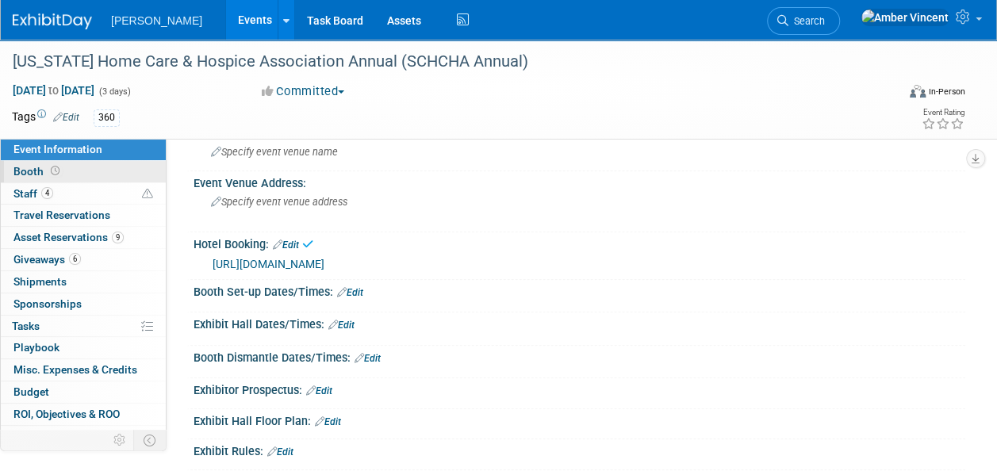
click at [78, 168] on link "Booth" at bounding box center [83, 171] width 165 height 21
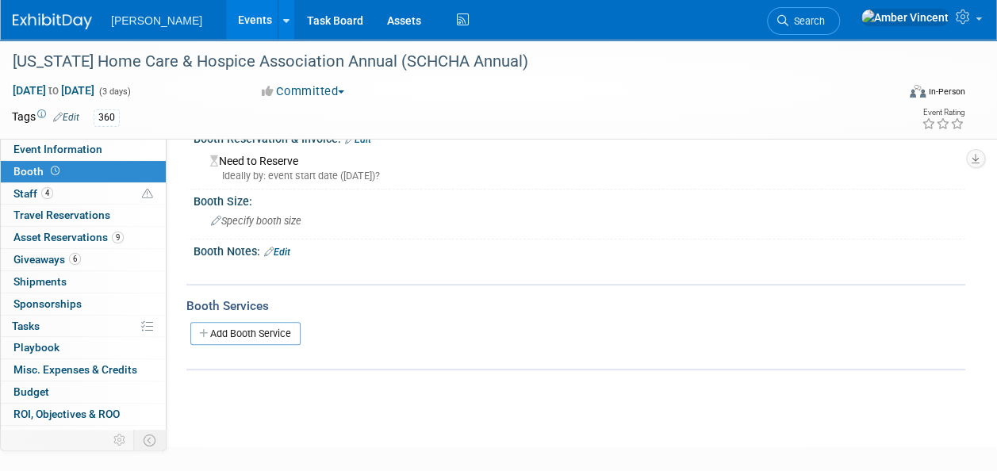
scroll to position [0, 0]
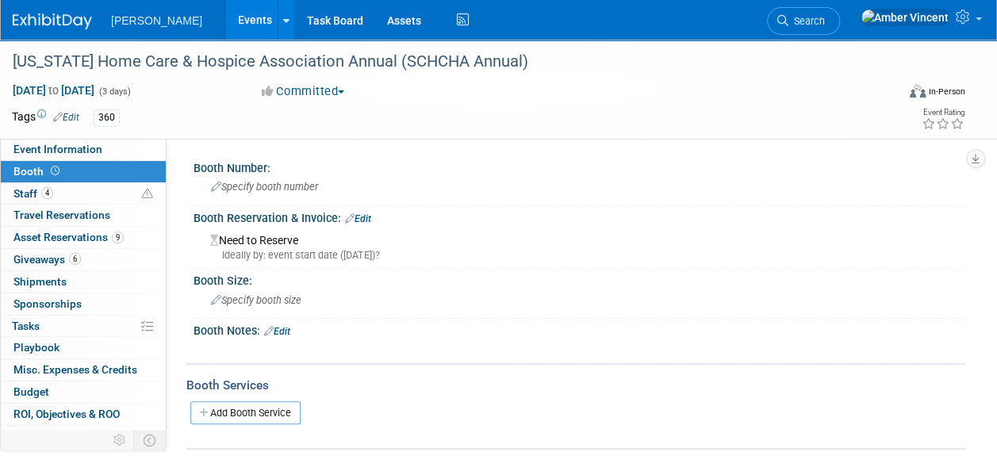
click at [289, 258] on div "Ideally by: event start date (Sun. Nov 16, 2025)?" at bounding box center [581, 255] width 743 height 14
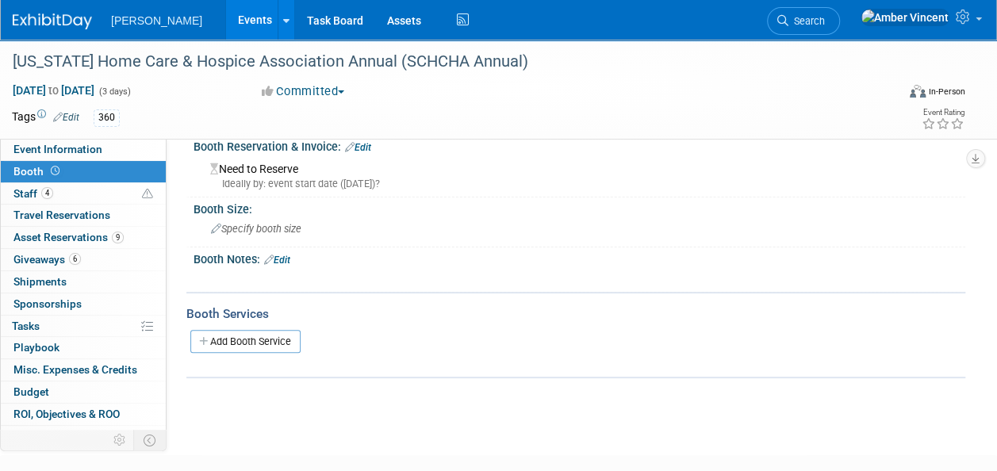
scroll to position [159, 0]
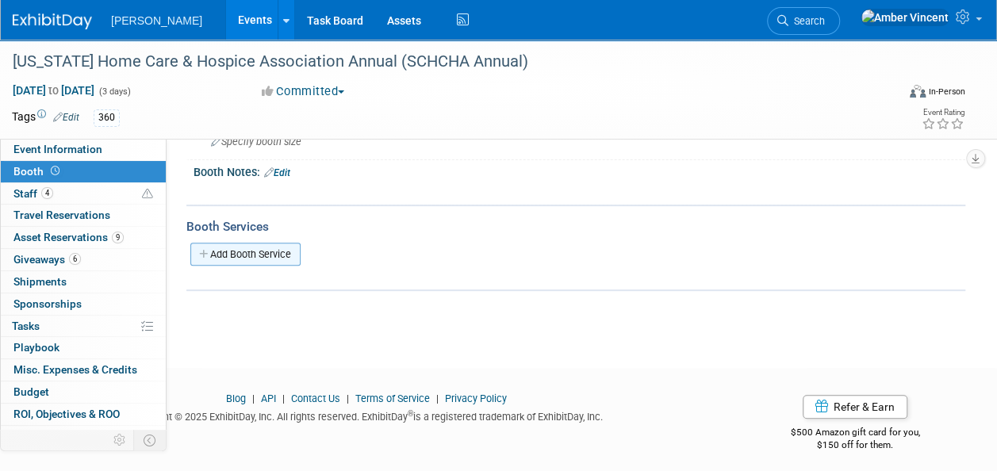
click at [230, 261] on link "Add Booth Service" at bounding box center [245, 254] width 110 height 23
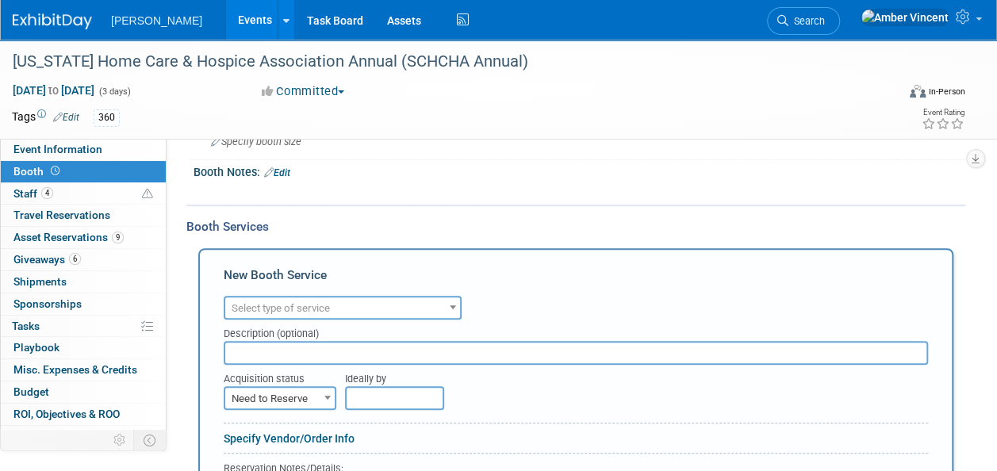
scroll to position [0, 0]
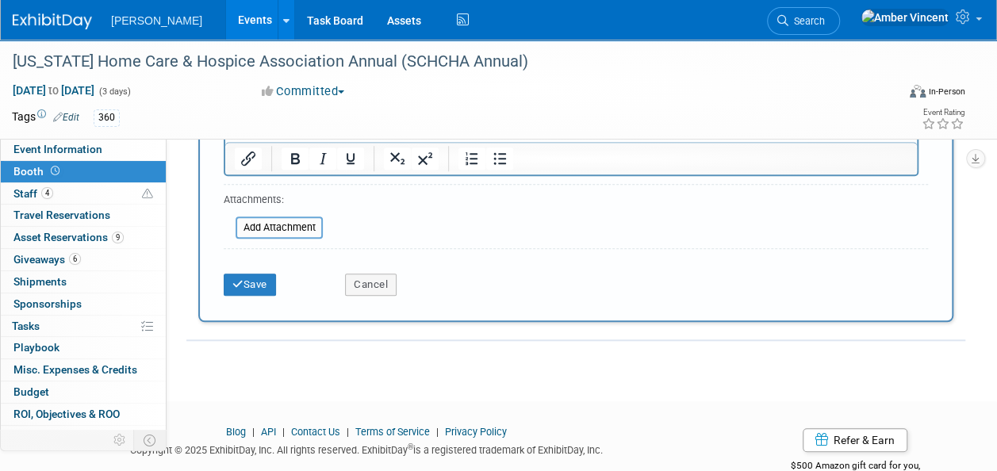
click at [355, 269] on div "Cancel" at bounding box center [393, 279] width 121 height 33
click at [363, 278] on button "Cancel" at bounding box center [371, 285] width 52 height 22
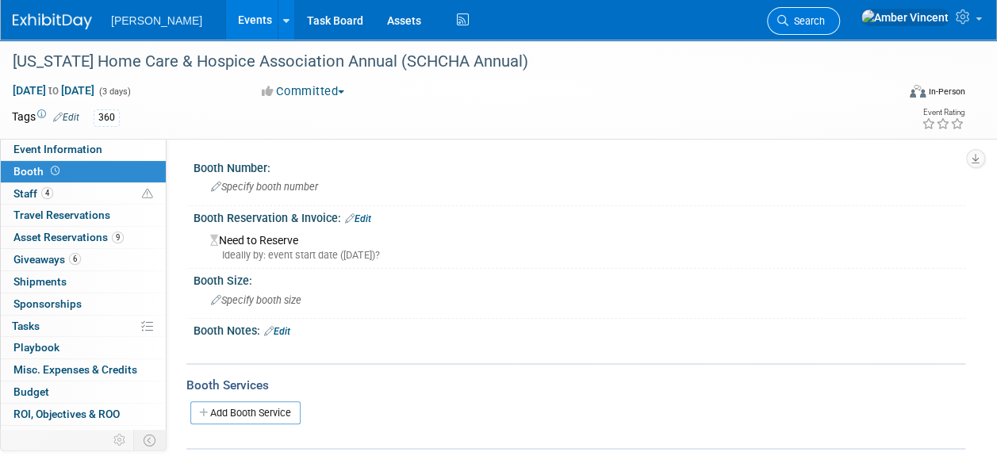
click at [825, 21] on span "Search" at bounding box center [806, 21] width 36 height 12
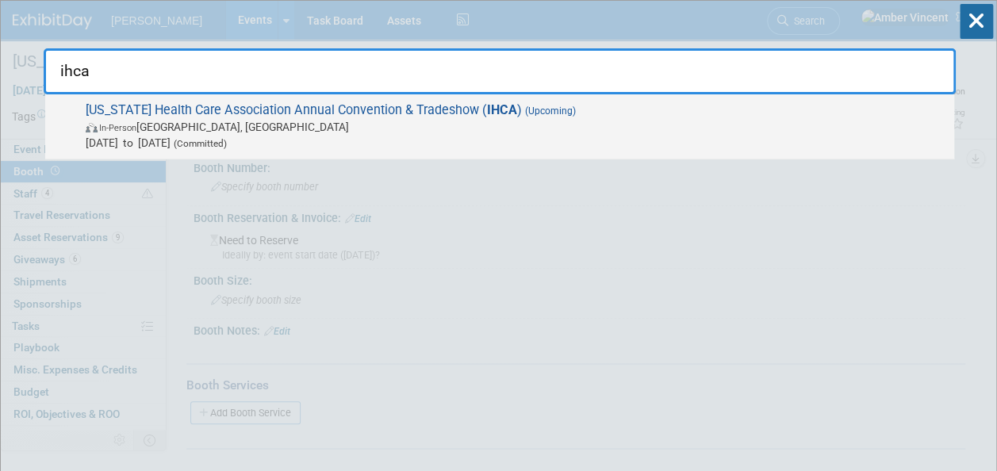
type input "ihca"
click at [632, 116] on span "Iowa Health Care Association Annual Convention & Tradeshow ( IHCA ) (Upcoming) …" at bounding box center [513, 126] width 865 height 48
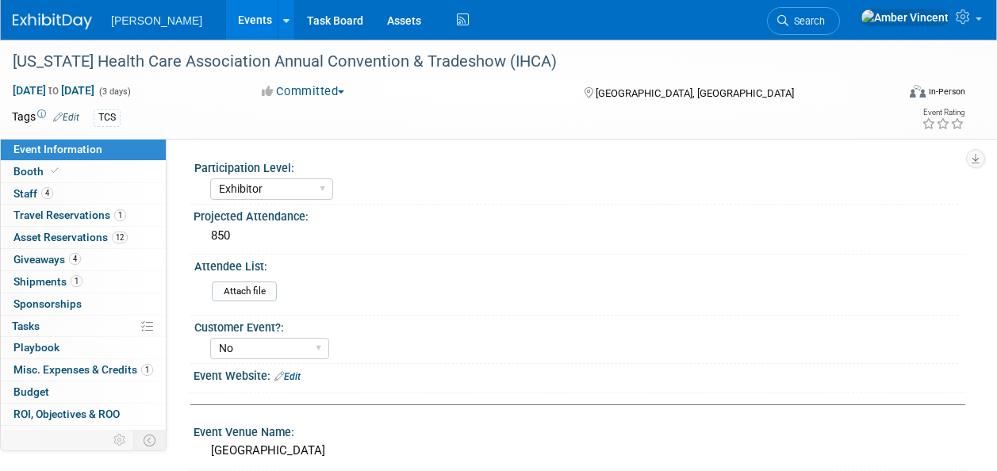
select select "Exhibitor"
select select "No"
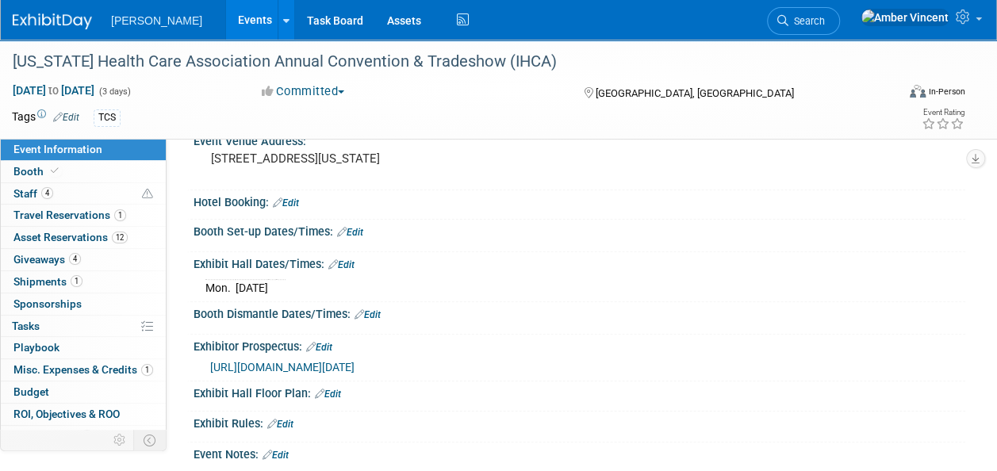
scroll to position [317, 0]
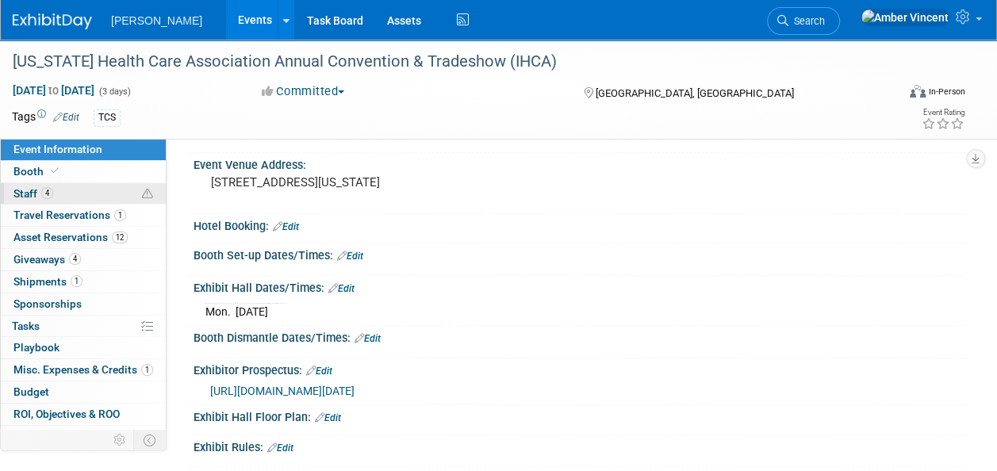
click at [56, 187] on link "4 Staff 4" at bounding box center [83, 193] width 165 height 21
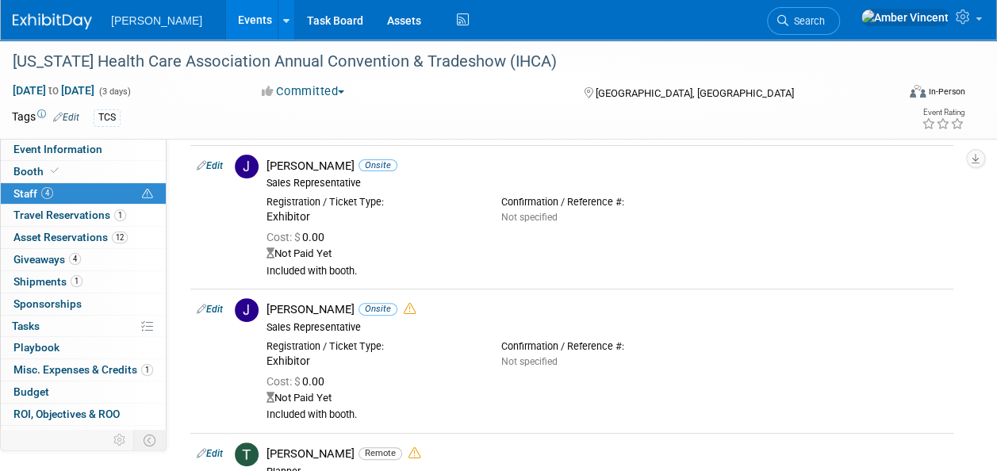
scroll to position [159, 0]
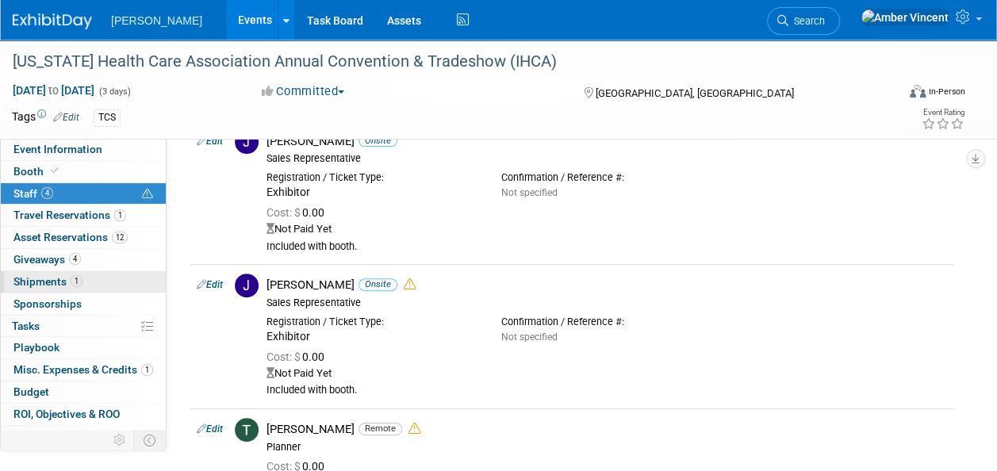
click at [51, 275] on span "Shipments 1" at bounding box center [47, 281] width 69 height 13
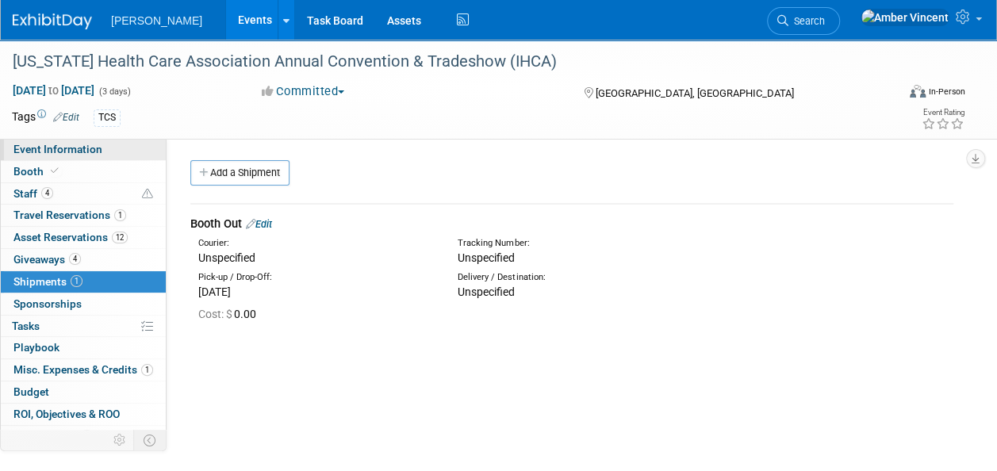
click at [67, 144] on span "Event Information" at bounding box center [57, 149] width 89 height 13
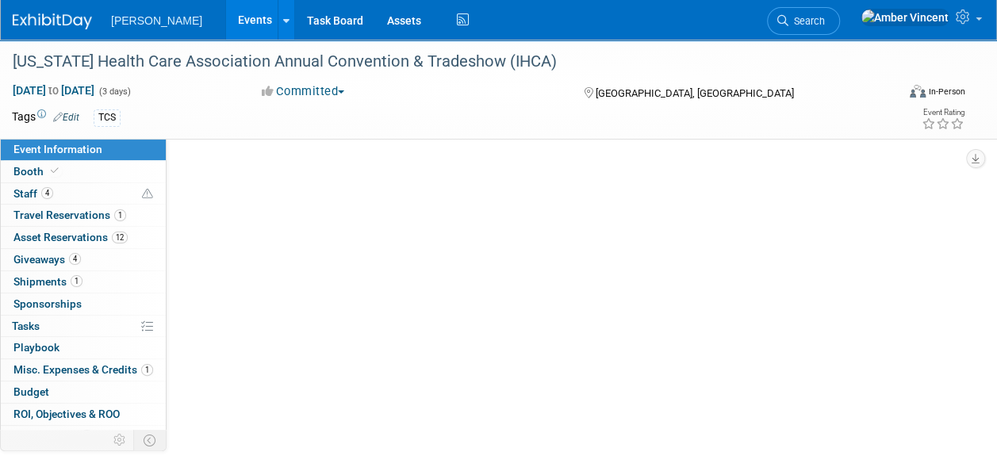
select select "Exhibitor"
select select "No"
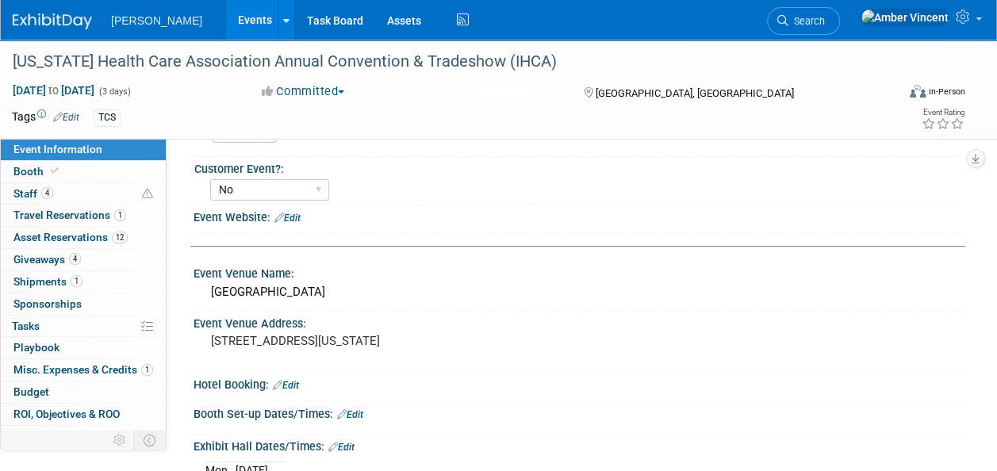
scroll to position [238, 0]
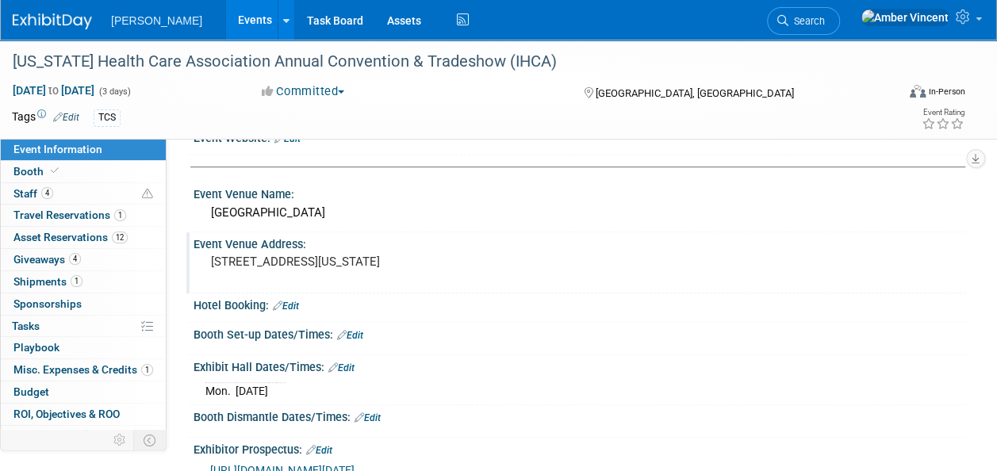
drag, startPoint x: 204, startPoint y: 261, endPoint x: 381, endPoint y: 274, distance: 177.3
click at [381, 274] on div "[STREET_ADDRESS][US_STATE]" at bounding box center [354, 270] width 321 height 38
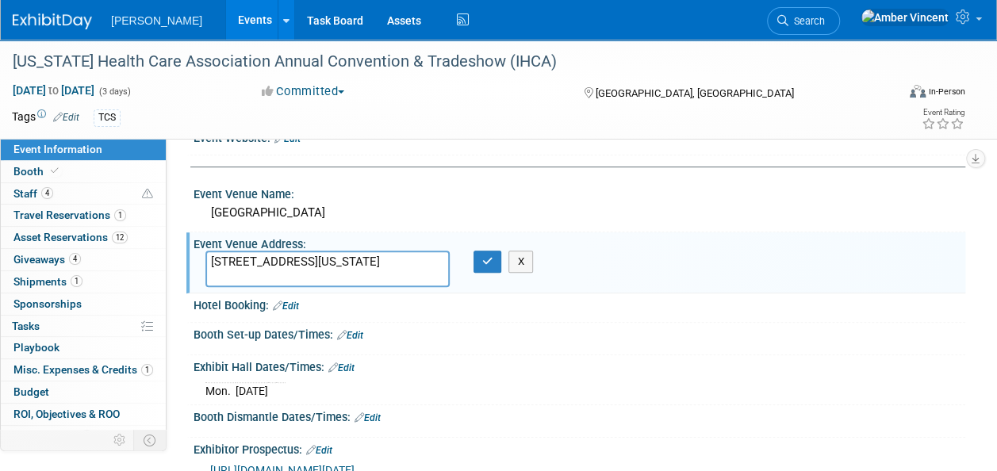
drag, startPoint x: 356, startPoint y: 274, endPoint x: 374, endPoint y: 290, distance: 24.2
click at [374, 293] on div "Hotel Booking: Edit" at bounding box center [580, 303] width 772 height 21
drag, startPoint x: 376, startPoint y: 273, endPoint x: 184, endPoint y: 259, distance: 192.5
click at [184, 259] on div "Event Information Event Info Booth Booth 4 Staff 4 Staff 1 Travel Reservations …" at bounding box center [498, 196] width 997 height 789
click at [589, 324] on div "Booth Set-up Dates/Times: Edit" at bounding box center [580, 333] width 772 height 21
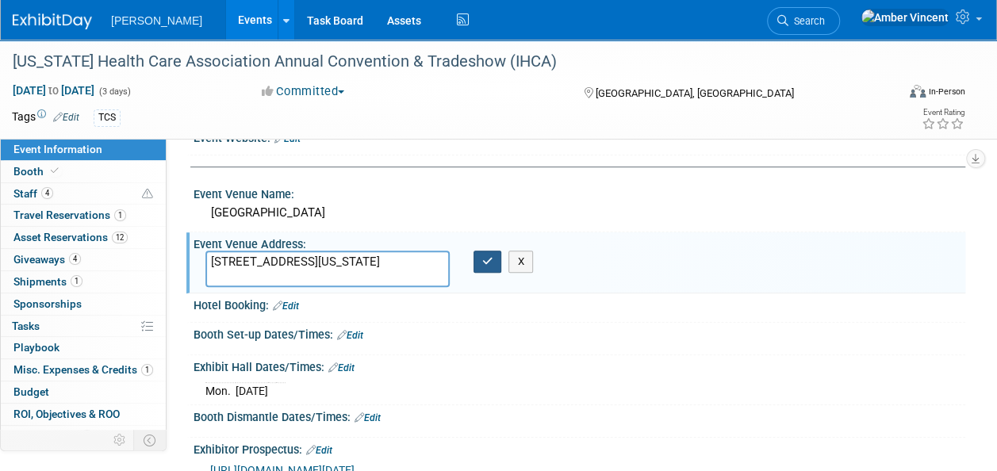
click at [476, 258] on button "button" at bounding box center [487, 262] width 29 height 22
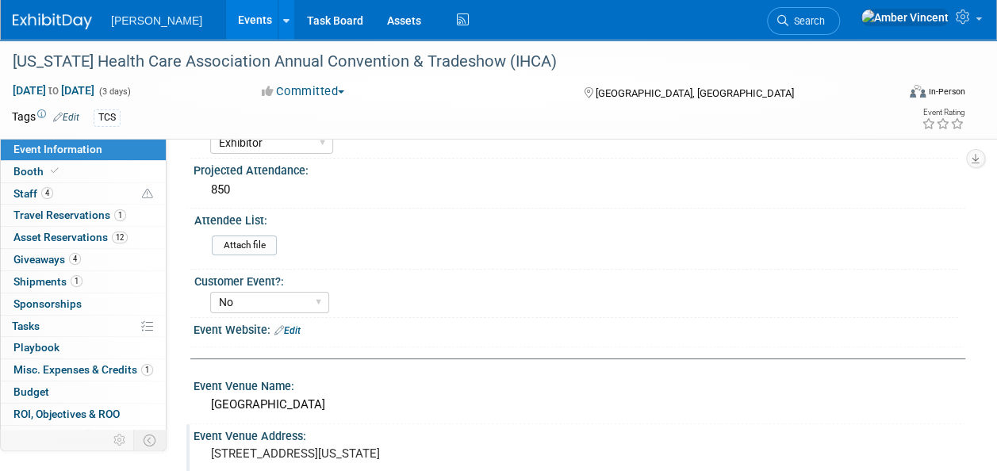
scroll to position [0, 0]
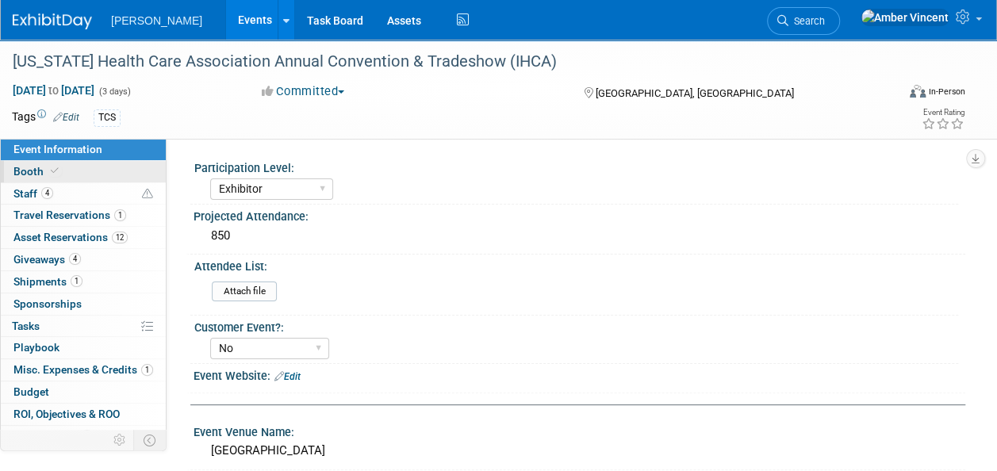
click at [59, 177] on span "Booth" at bounding box center [37, 171] width 48 height 13
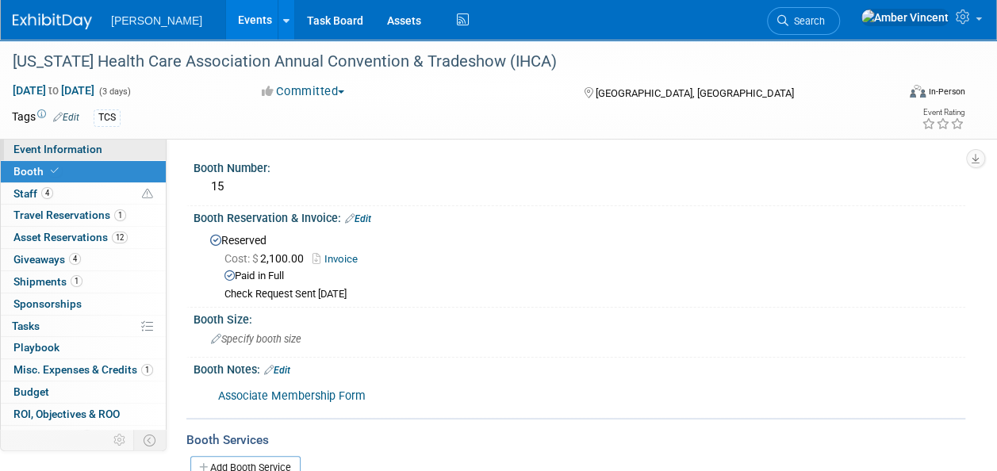
click at [94, 155] on span "Event Information" at bounding box center [57, 149] width 89 height 13
select select "Exhibitor"
select select "No"
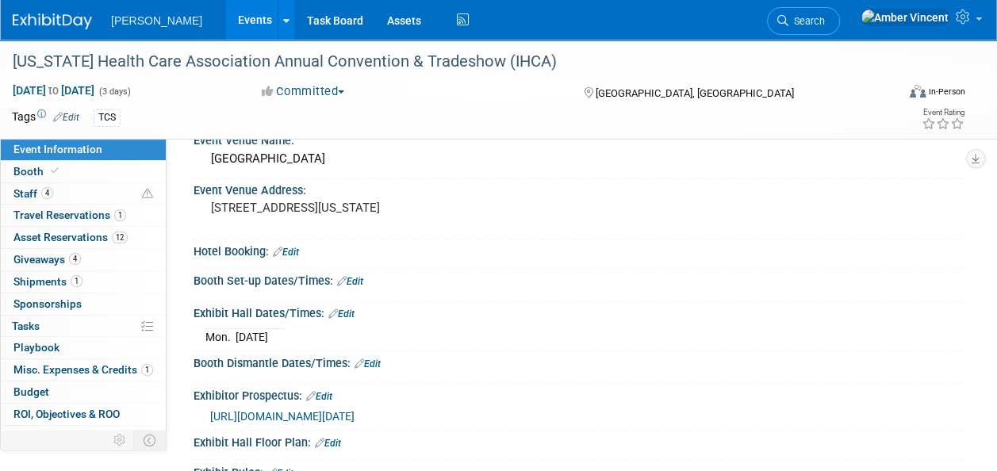
scroll to position [317, 0]
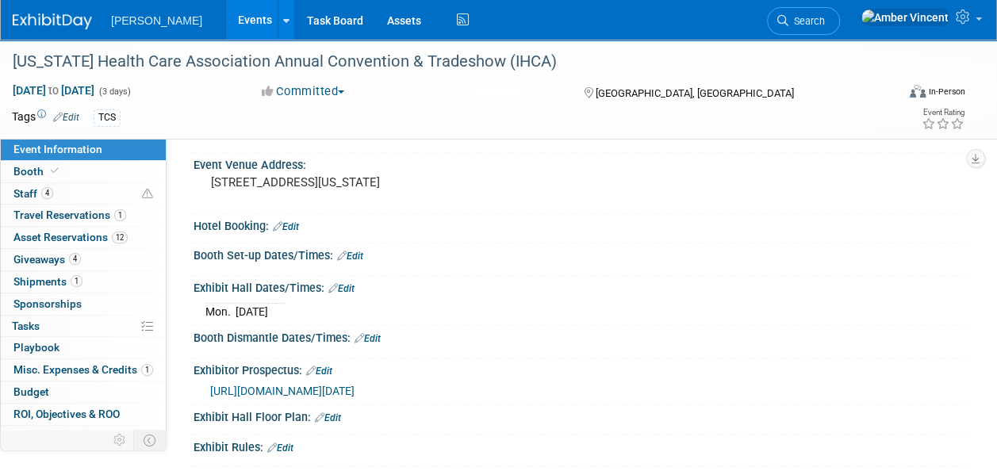
click at [355, 251] on link "Edit" at bounding box center [350, 256] width 26 height 11
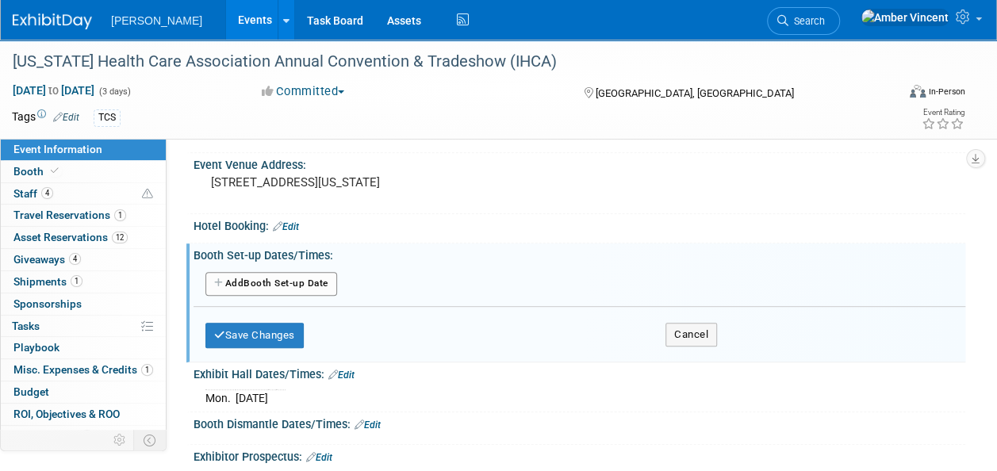
click at [286, 279] on button "Add Another Booth Set-up Date" at bounding box center [271, 284] width 132 height 24
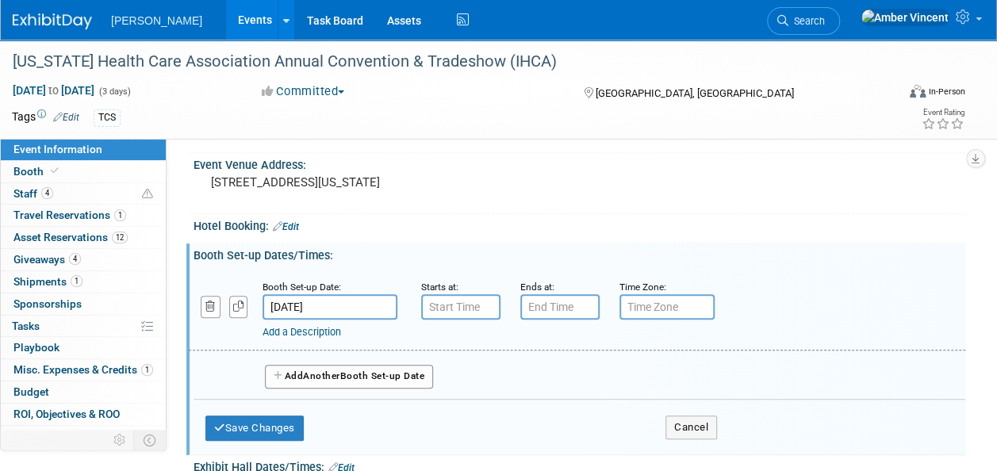
click at [328, 306] on input "Sep 22, 2025" at bounding box center [330, 306] width 135 height 25
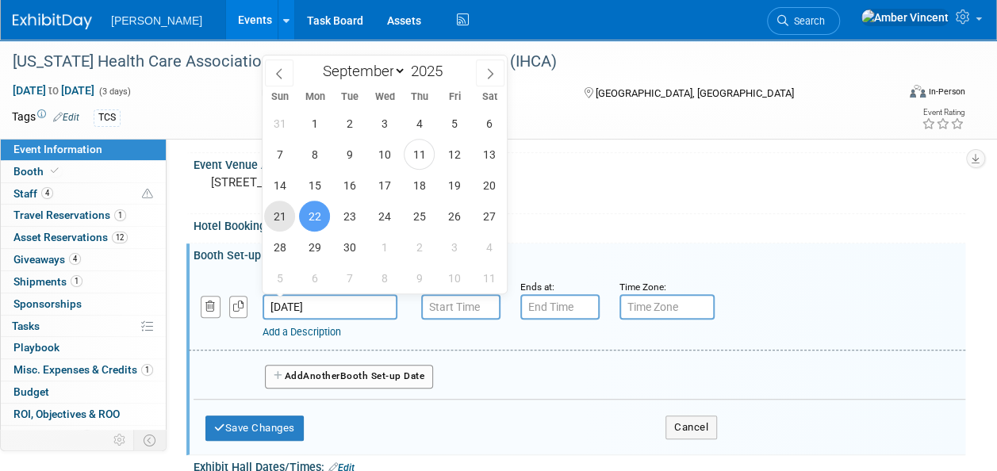
click at [287, 219] on span "21" at bounding box center [279, 216] width 31 height 31
type input "Sep 21, 2025"
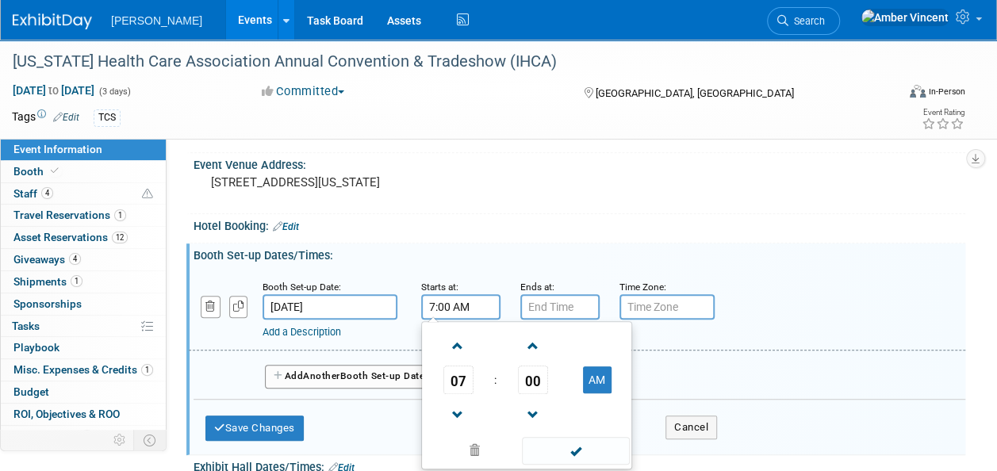
click at [431, 308] on input "7:00 AM" at bounding box center [460, 306] width 79 height 25
click at [458, 404] on span at bounding box center [458, 415] width 28 height 28
click at [458, 405] on span at bounding box center [458, 415] width 28 height 28
click at [607, 385] on button "AM" at bounding box center [597, 379] width 29 height 27
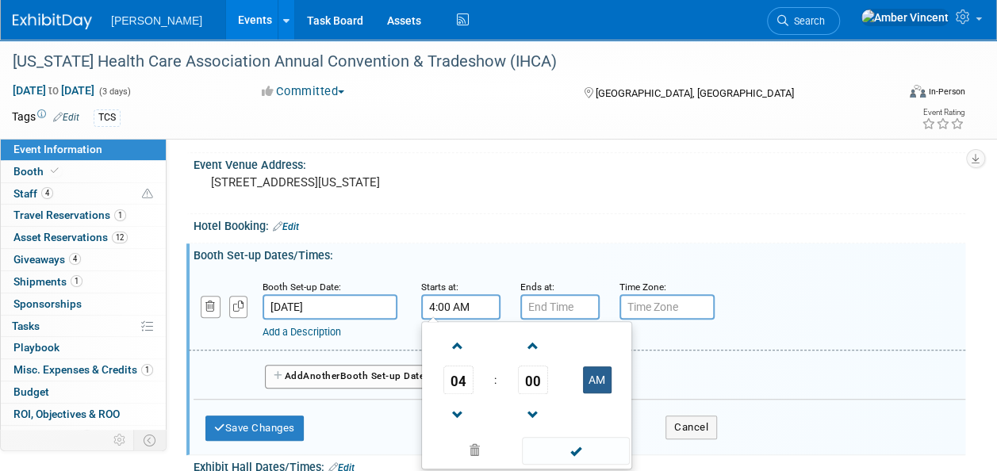
type input "4:00 PM"
click at [584, 452] on span at bounding box center [575, 451] width 107 height 28
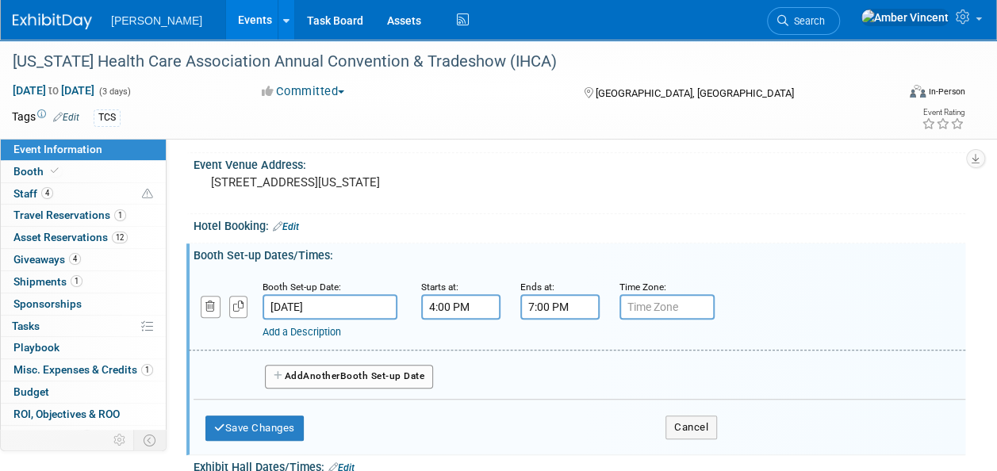
click at [538, 312] on input "7:00 PM" at bounding box center [559, 306] width 79 height 25
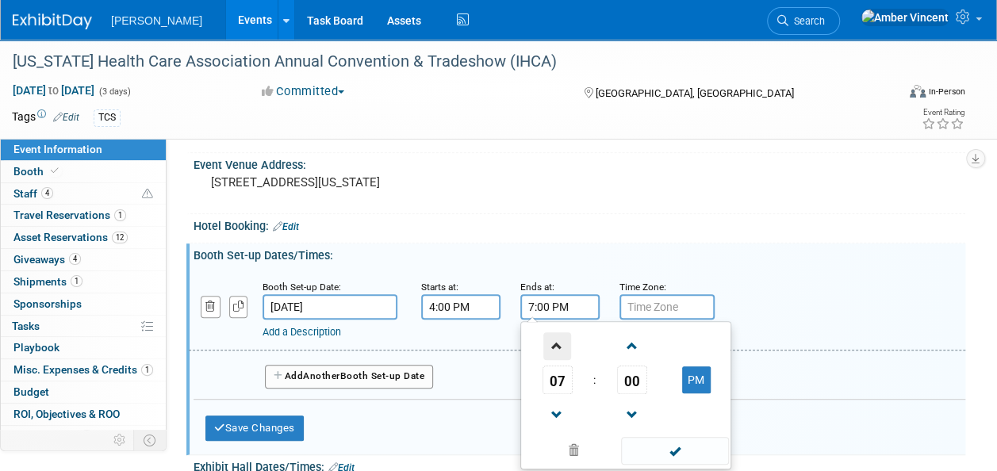
click at [554, 344] on span at bounding box center [557, 346] width 28 height 28
type input "9:00 PM"
click at [637, 450] on span at bounding box center [674, 451] width 107 height 28
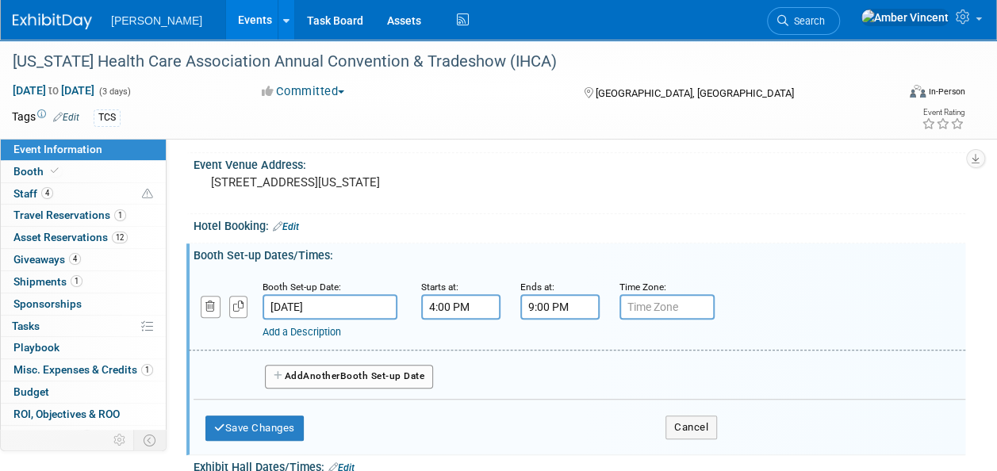
click at [340, 327] on link "Add a Description" at bounding box center [302, 332] width 79 height 12
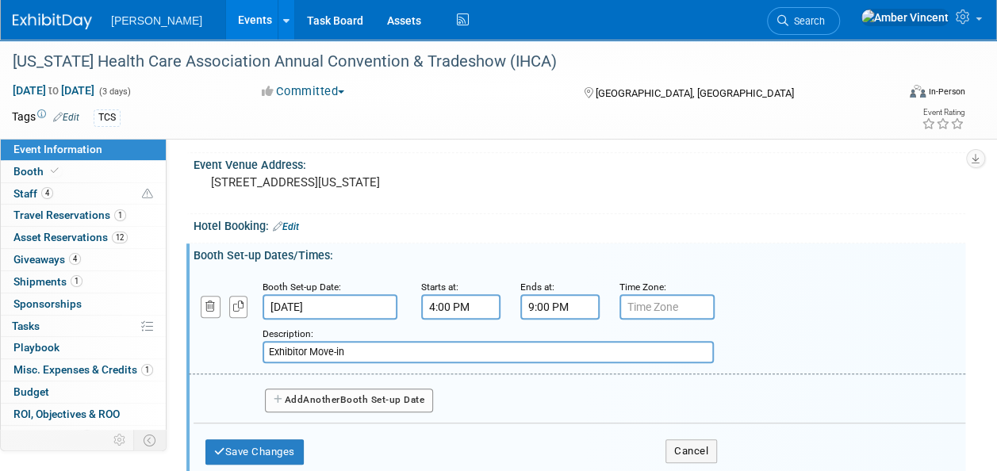
type input "Exhibitor Move-in"
click at [297, 397] on button "Add Another Booth Set-up Date" at bounding box center [349, 401] width 168 height 24
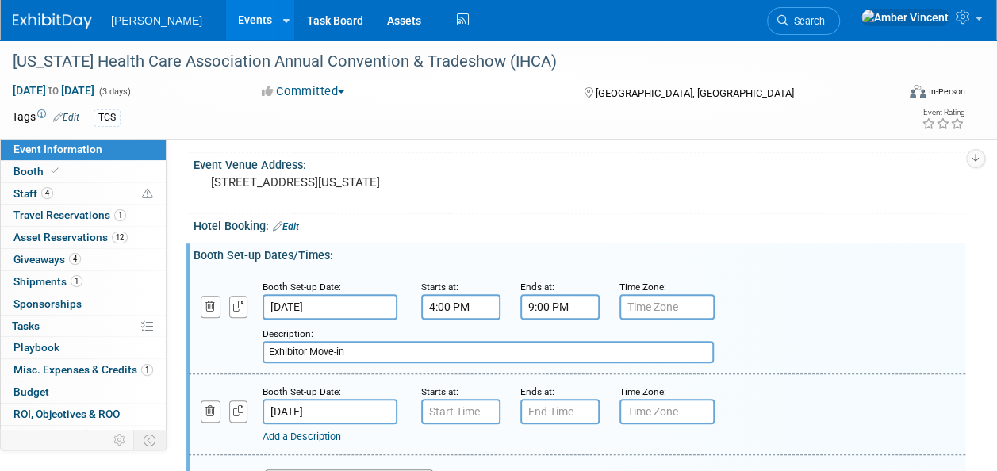
type input "7:00 AM"
click at [488, 414] on input "7:00 AM" at bounding box center [460, 411] width 79 height 25
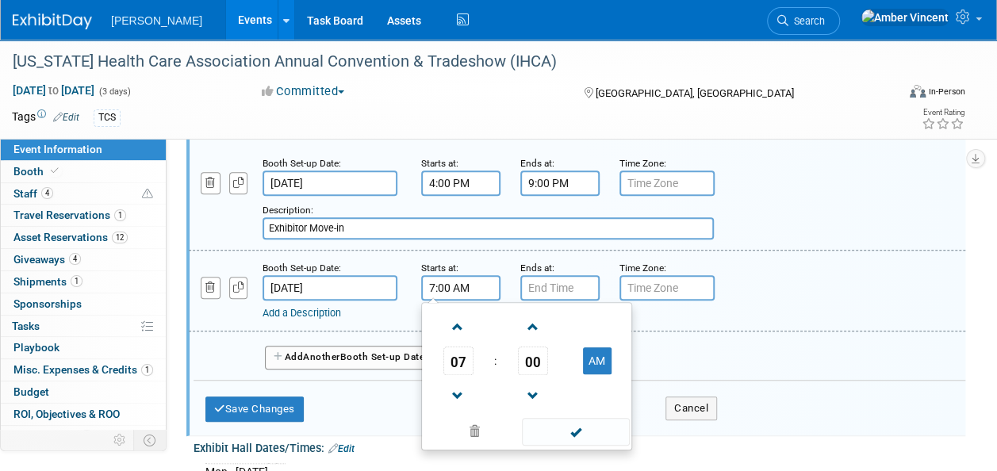
scroll to position [476, 0]
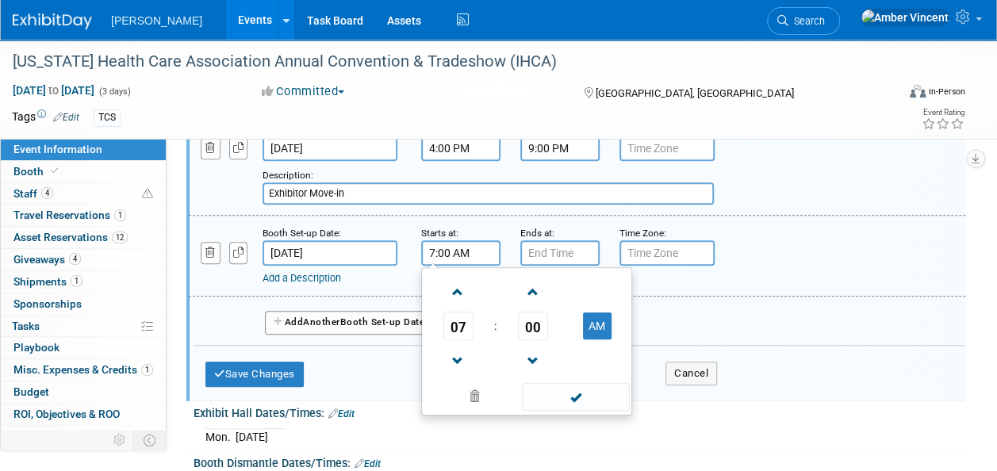
click at [577, 400] on span at bounding box center [575, 397] width 107 height 28
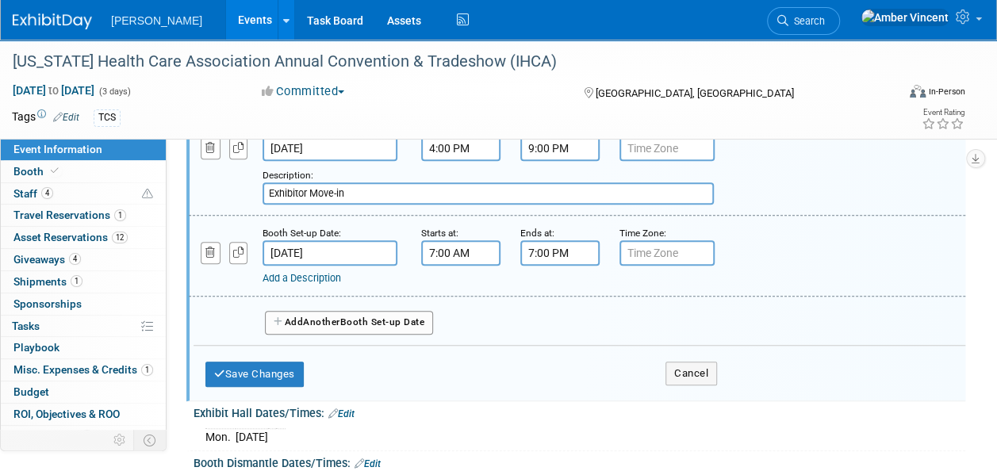
click at [588, 262] on input "7:00 PM" at bounding box center [559, 252] width 79 height 25
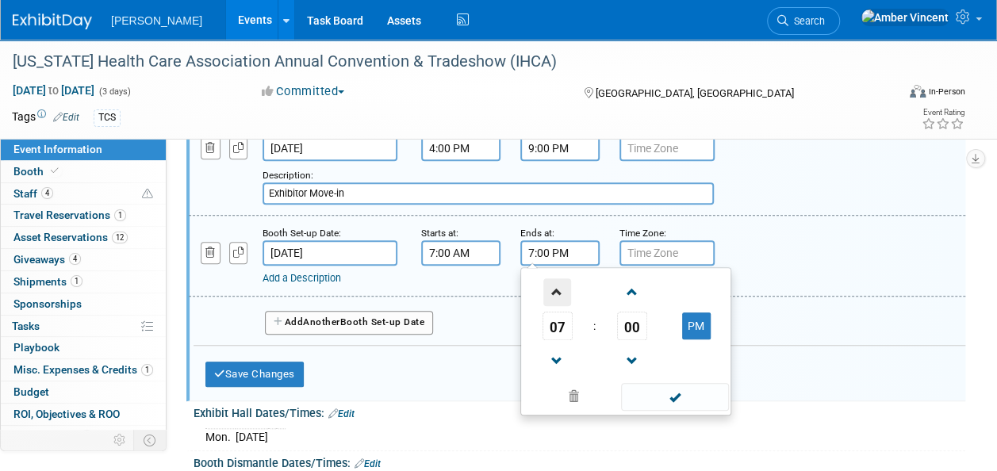
click at [559, 284] on span at bounding box center [557, 292] width 28 height 28
click at [558, 284] on span at bounding box center [557, 292] width 28 height 28
type input "11:00 PM"
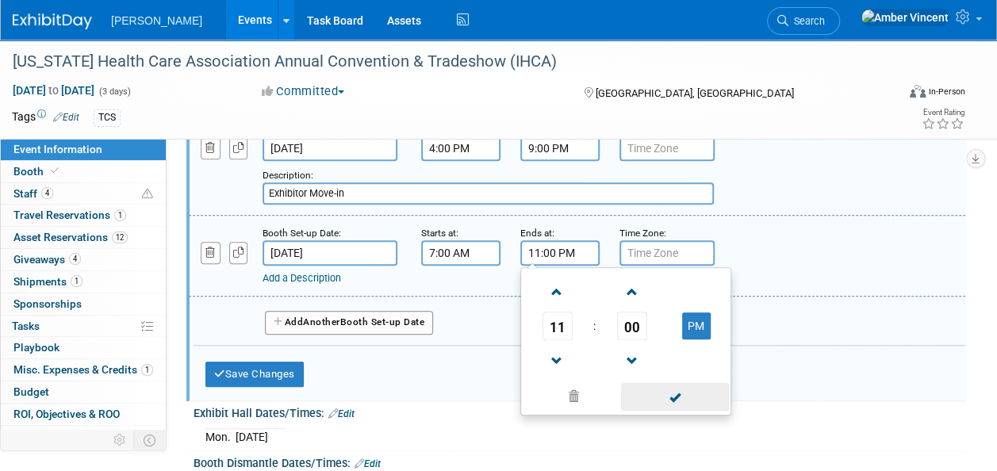
click at [655, 400] on span at bounding box center [674, 397] width 107 height 28
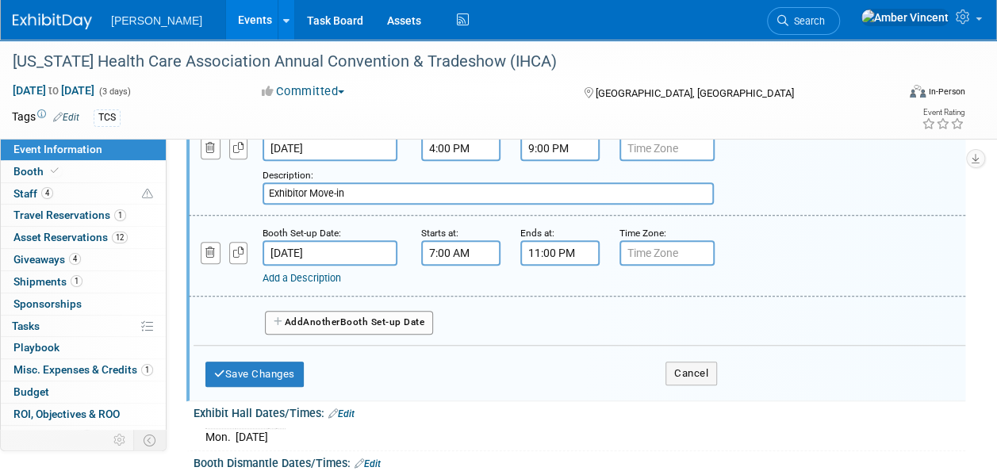
click at [324, 273] on link "Add a Description" at bounding box center [302, 278] width 79 height 12
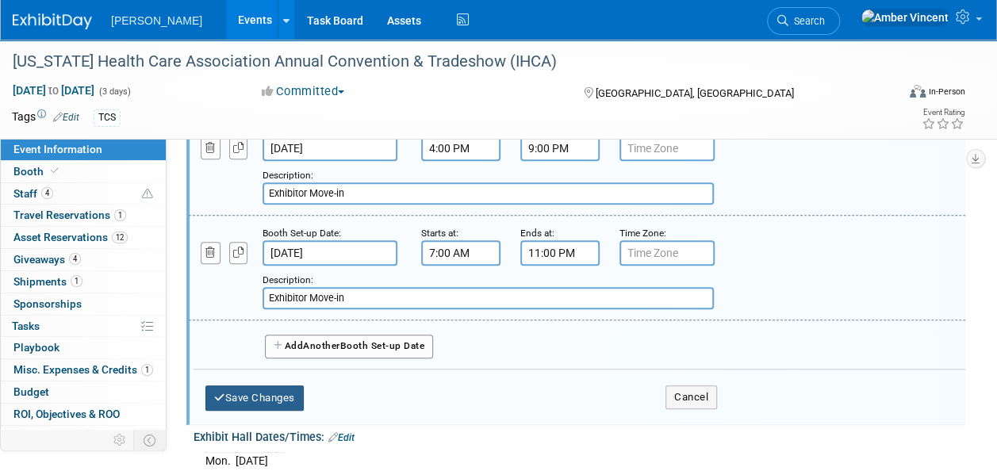
type input "Exhibitor Move-in"
click at [294, 397] on button "Save Changes" at bounding box center [254, 397] width 98 height 25
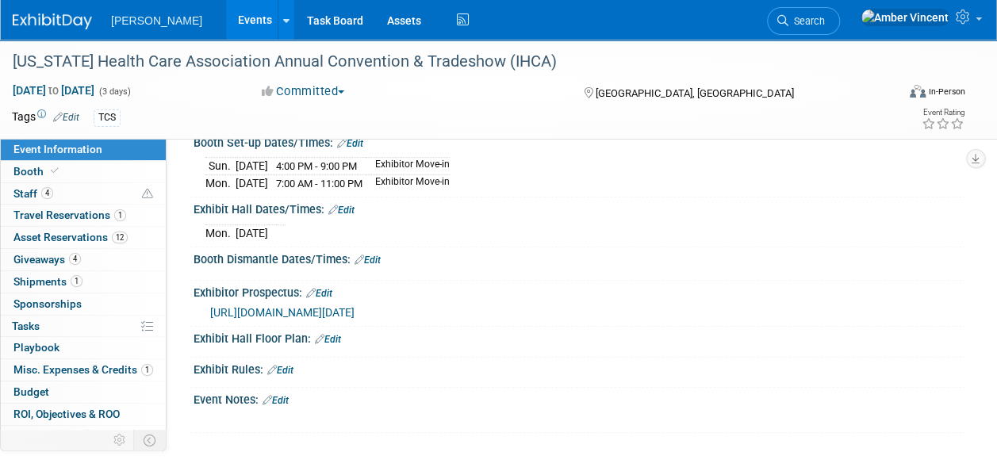
scroll to position [397, 0]
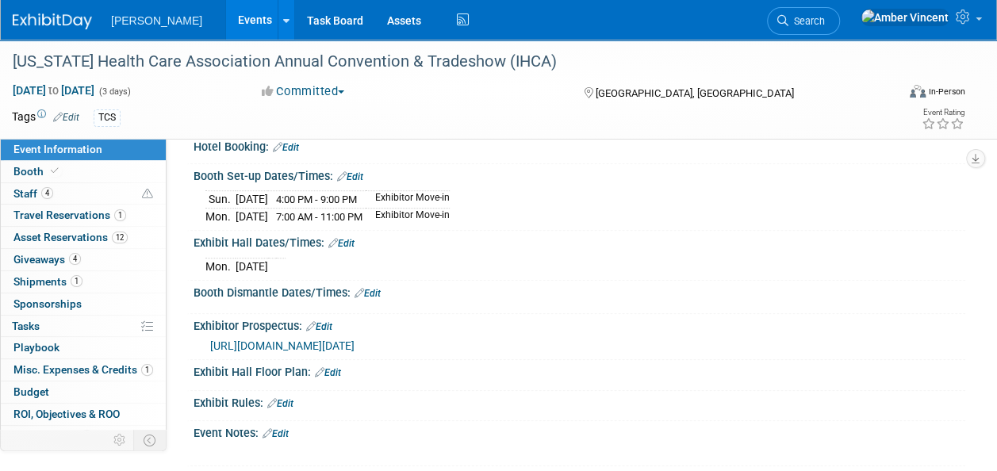
click at [351, 239] on link "Edit" at bounding box center [341, 243] width 26 height 11
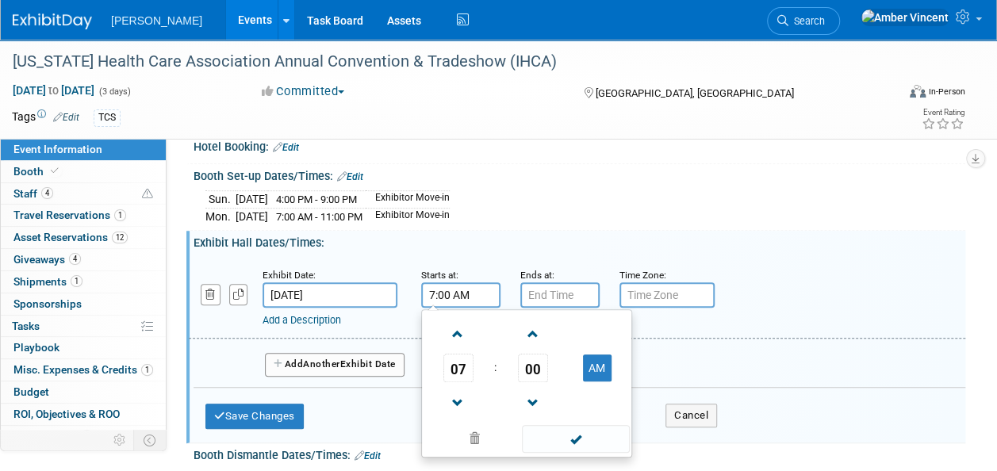
click at [450, 293] on input "7:00 AM" at bounding box center [460, 294] width 79 height 25
click at [463, 333] on span at bounding box center [458, 334] width 28 height 28
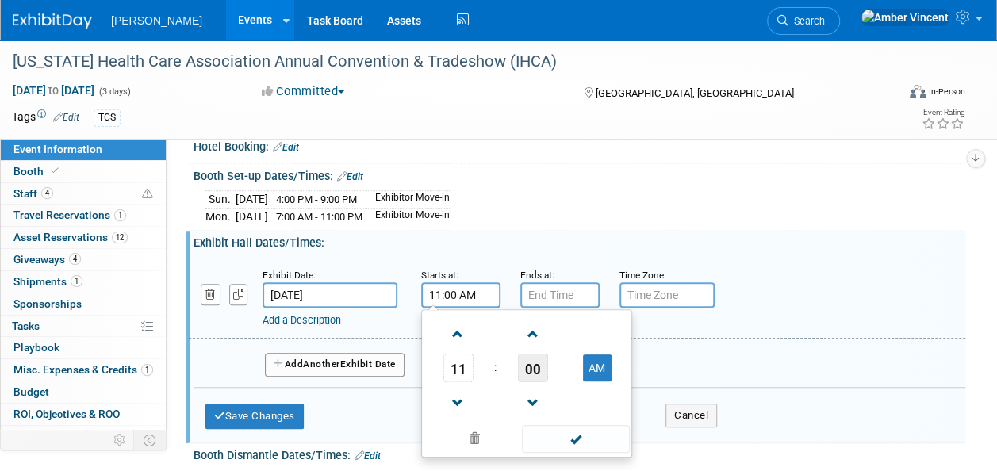
click at [529, 370] on span "00" at bounding box center [533, 368] width 30 height 29
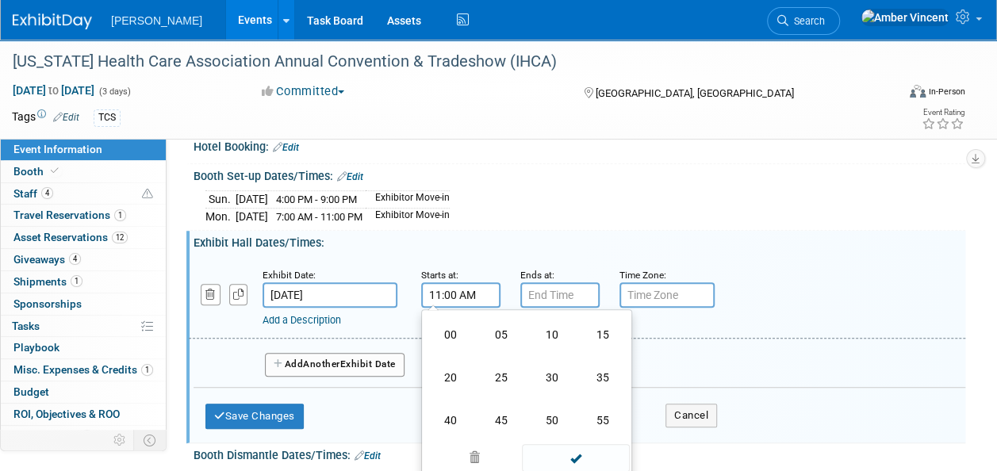
click at [542, 373] on td "30" at bounding box center [552, 377] width 51 height 43
type input "11:30 AM"
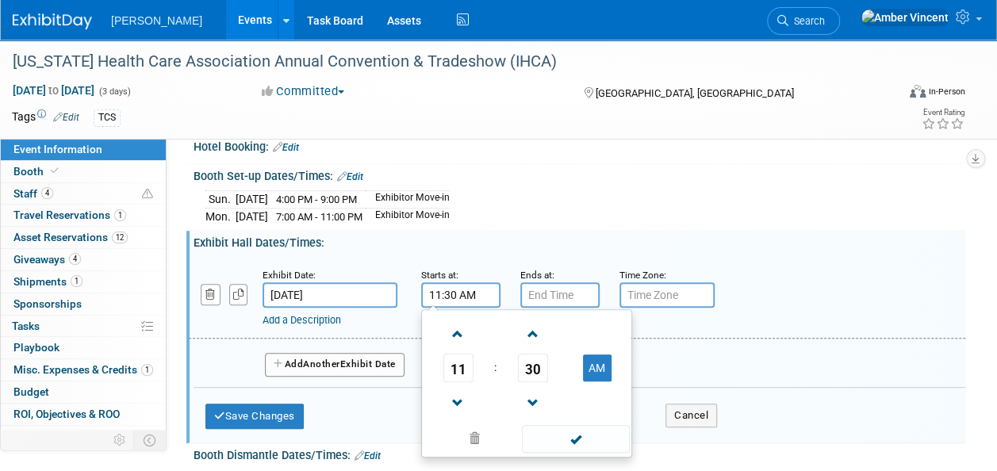
click at [573, 435] on span at bounding box center [575, 439] width 107 height 28
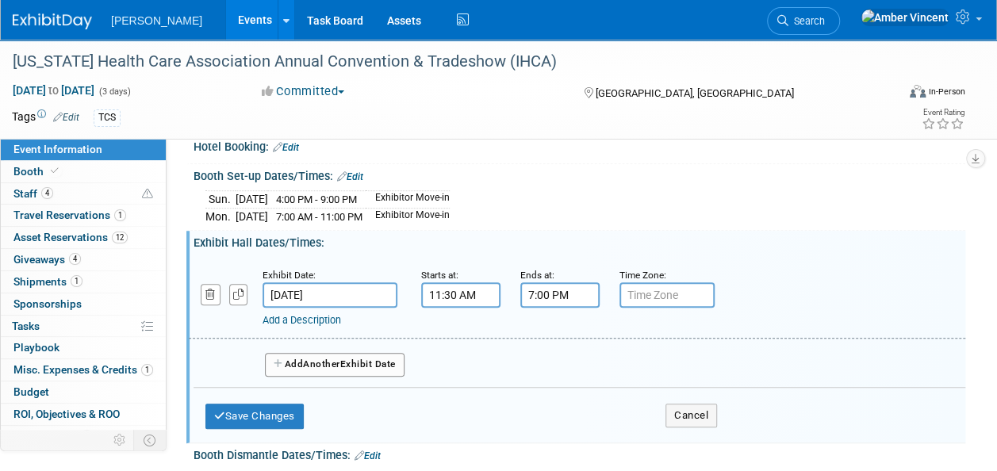
click at [550, 295] on input "7:00 PM" at bounding box center [559, 294] width 79 height 25
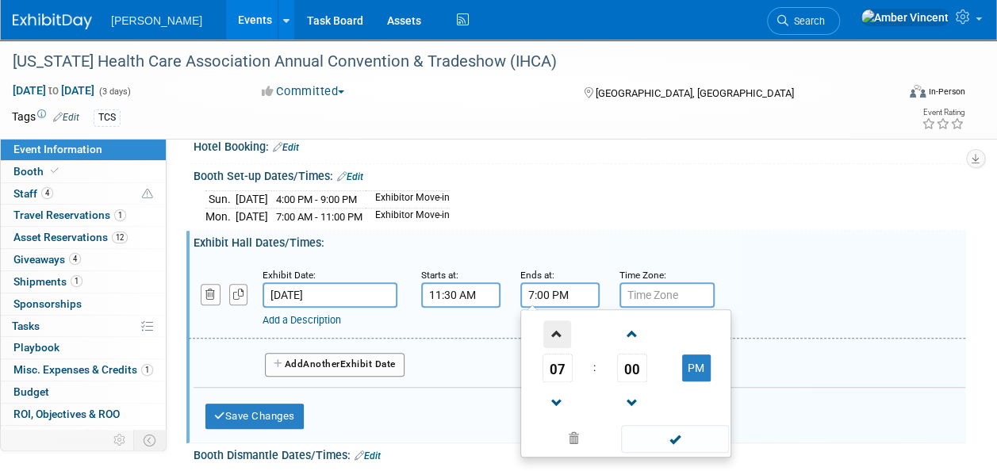
click at [562, 339] on span at bounding box center [557, 334] width 28 height 28
click at [553, 407] on span at bounding box center [557, 403] width 28 height 28
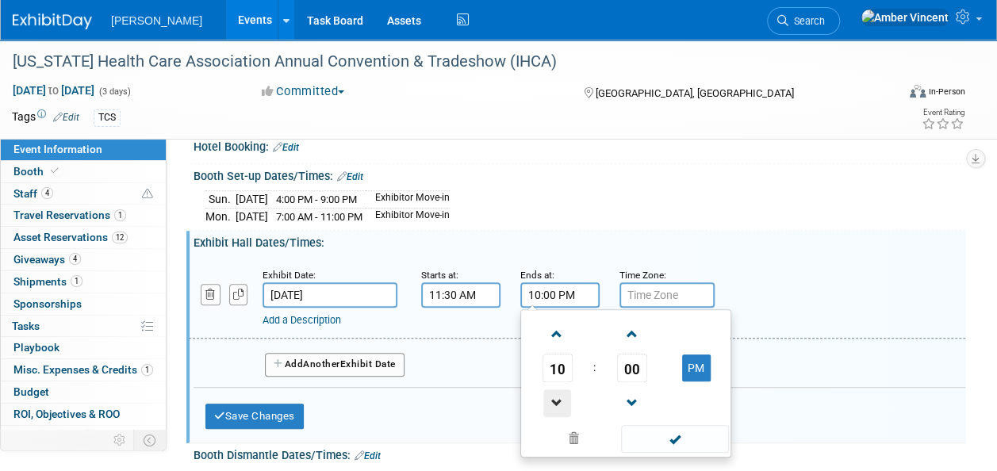
click at [557, 404] on span at bounding box center [557, 403] width 28 height 28
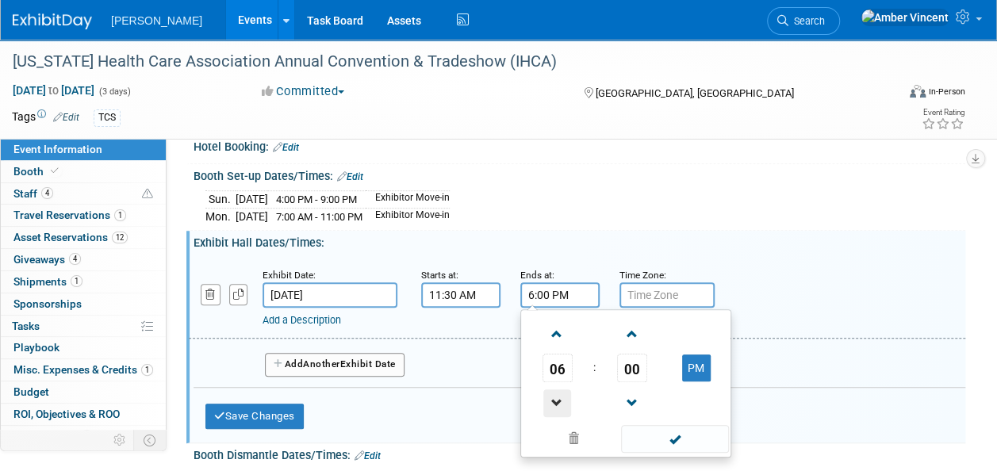
type input "5:00 PM"
click at [646, 427] on span at bounding box center [674, 439] width 107 height 28
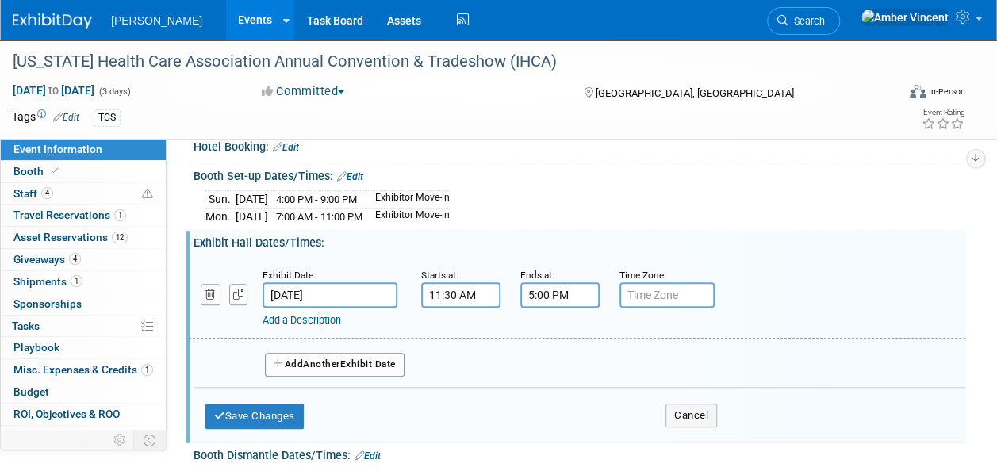
click at [332, 314] on link "Add a Description" at bounding box center [302, 320] width 79 height 12
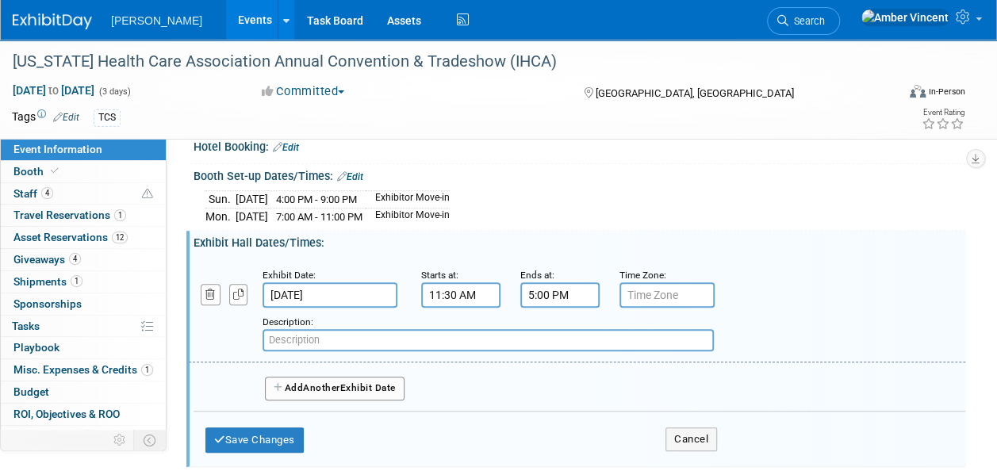
click at [337, 334] on input "text" at bounding box center [488, 340] width 451 height 22
type input "Exhibit Hall Times"
click at [229, 293] on button "button" at bounding box center [238, 294] width 19 height 21
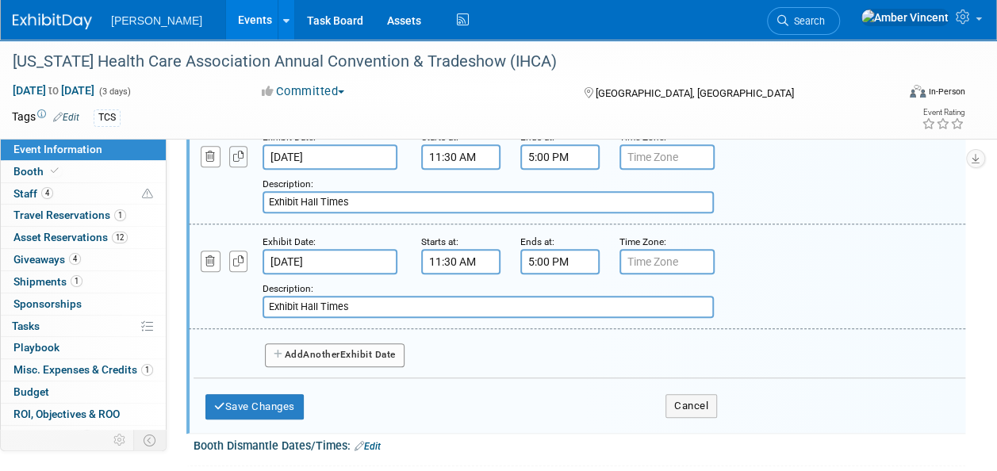
scroll to position [555, 0]
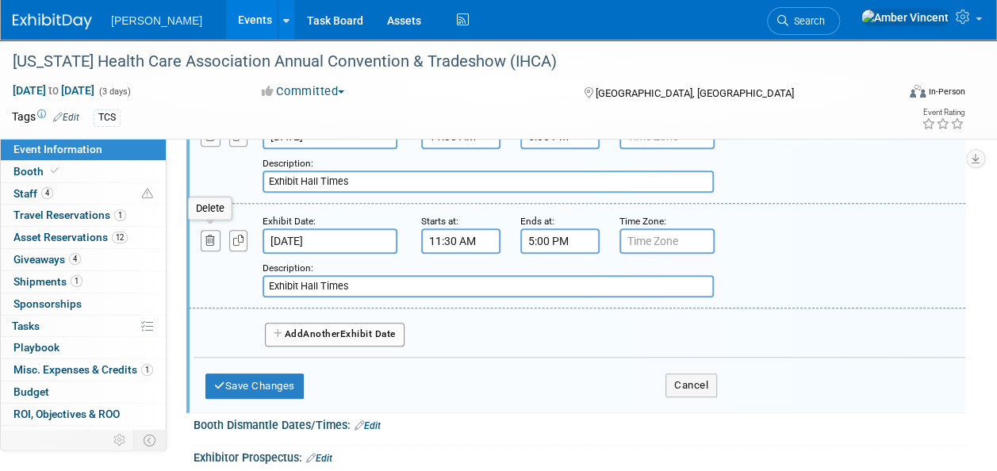
click at [205, 236] on icon "button" at bounding box center [210, 241] width 10 height 10
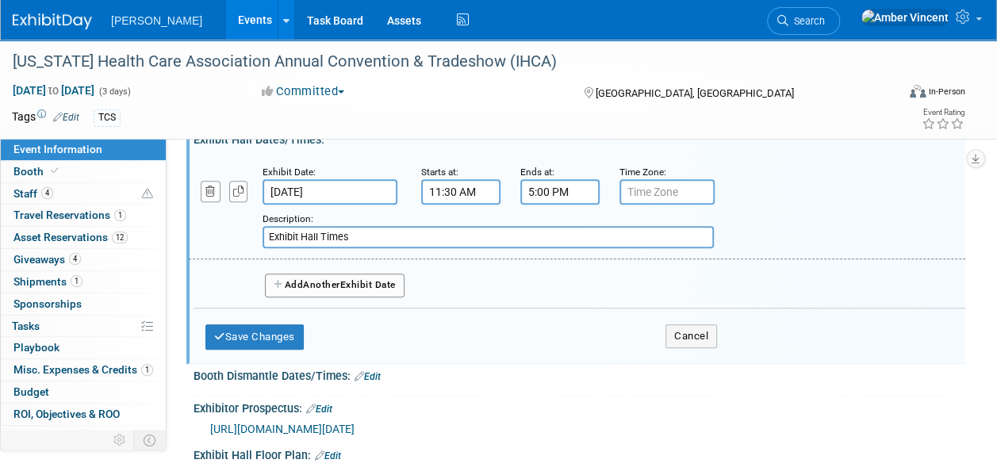
scroll to position [476, 0]
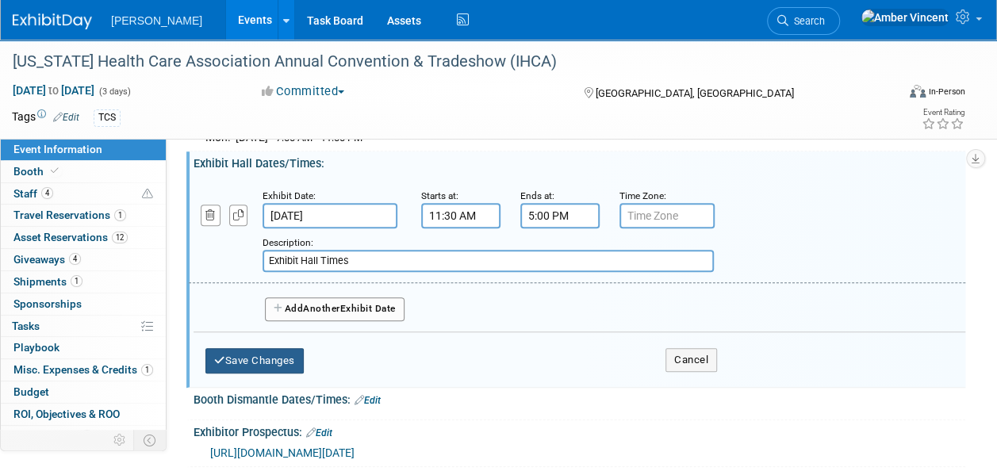
click at [255, 348] on button "Save Changes" at bounding box center [254, 360] width 98 height 25
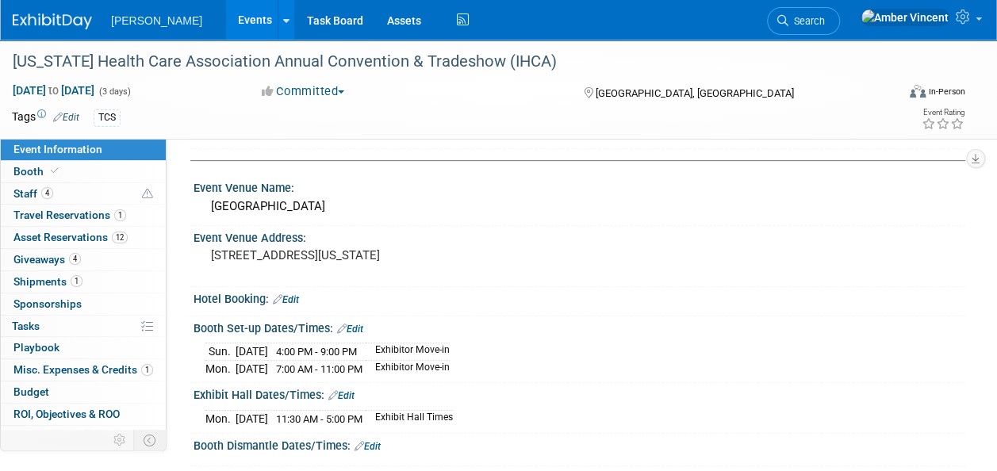
scroll to position [0, 0]
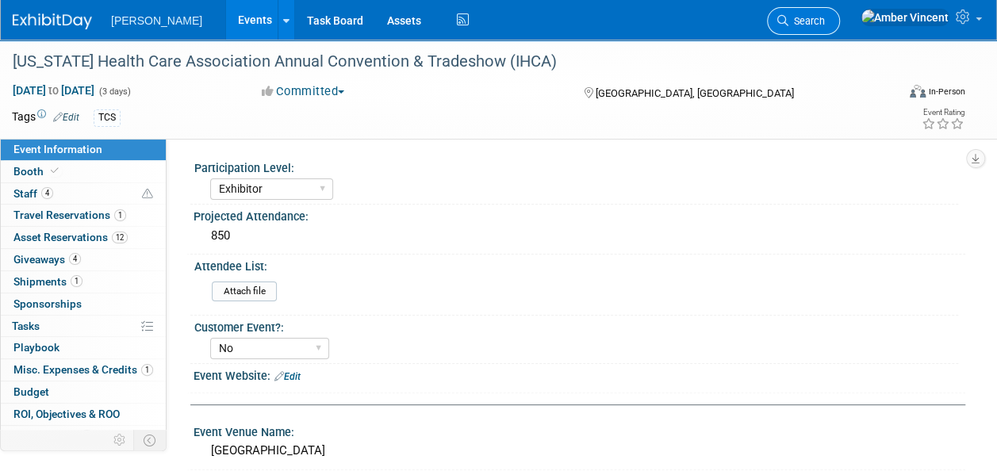
click at [825, 21] on span "Search" at bounding box center [806, 21] width 36 height 12
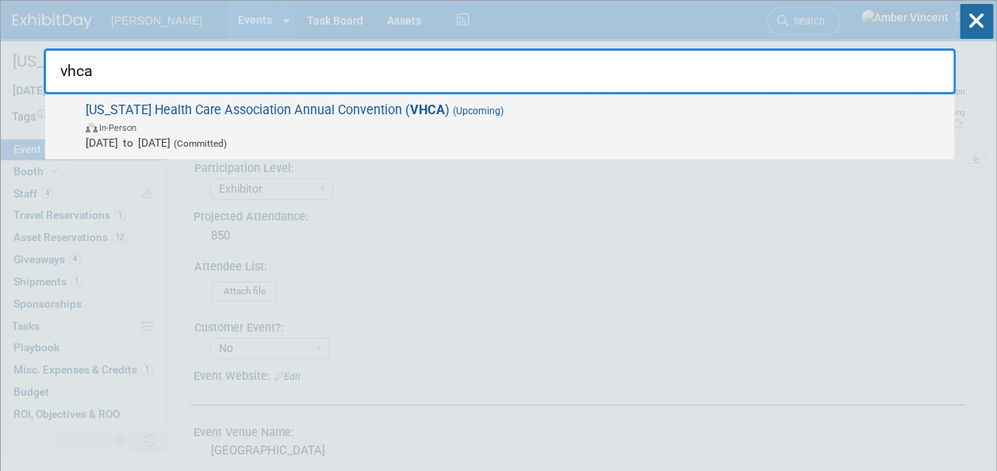
type input "vhca"
click at [535, 121] on span "In-Person" at bounding box center [516, 127] width 860 height 16
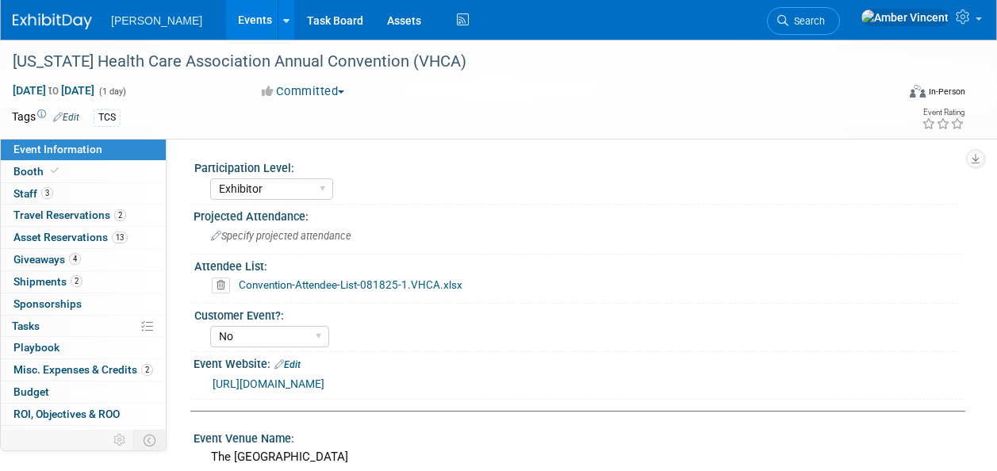
select select "Exhibitor"
select select "No"
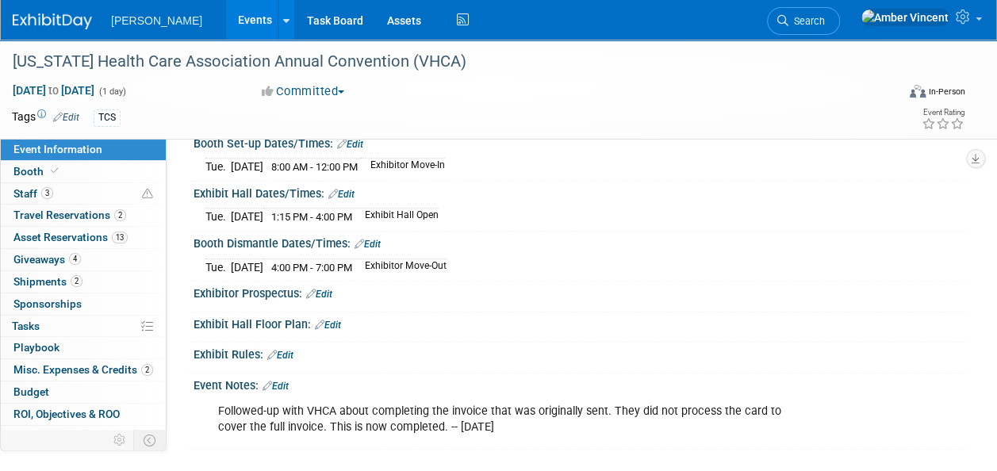
scroll to position [439, 0]
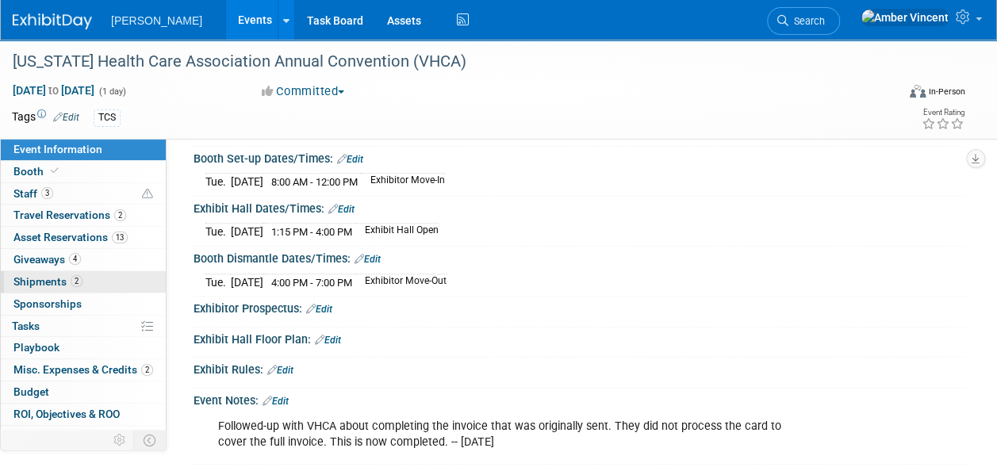
click at [56, 281] on span "Shipments 2" at bounding box center [47, 281] width 69 height 13
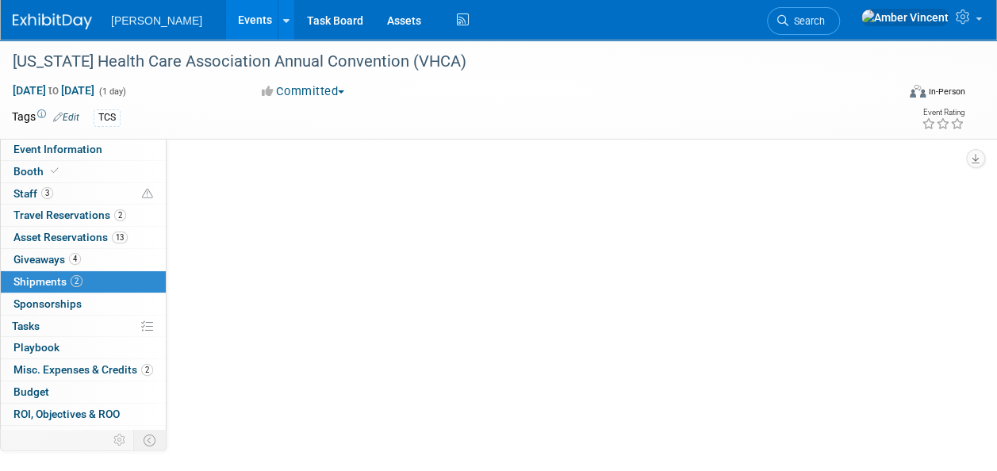
scroll to position [0, 0]
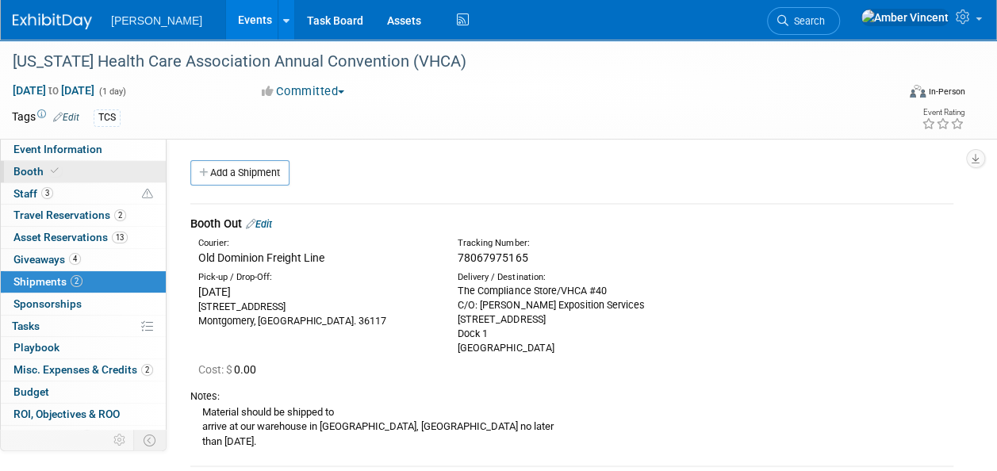
click at [48, 161] on link "Booth" at bounding box center [83, 171] width 165 height 21
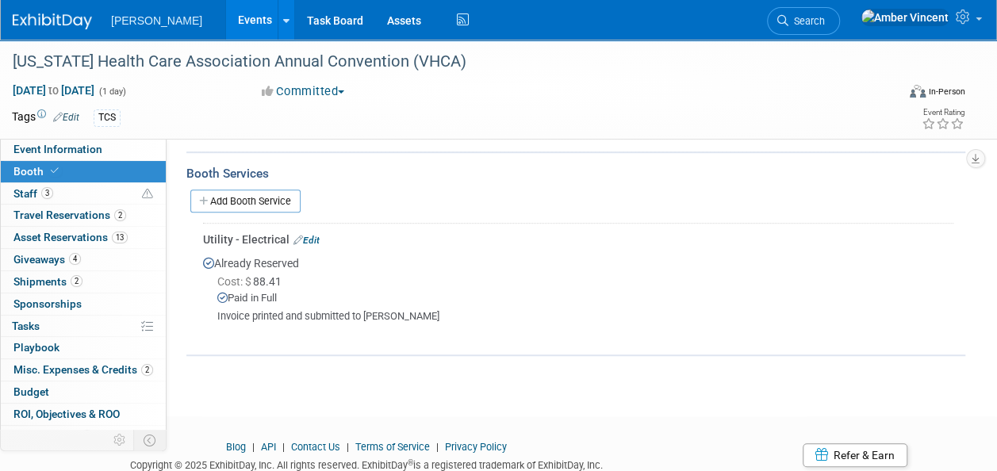
scroll to position [397, 0]
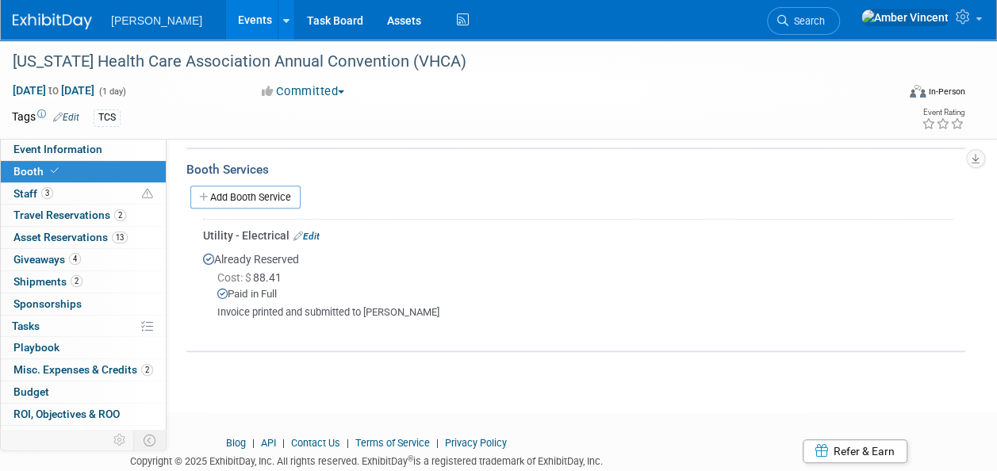
click at [825, 18] on span "Search" at bounding box center [806, 21] width 36 height 12
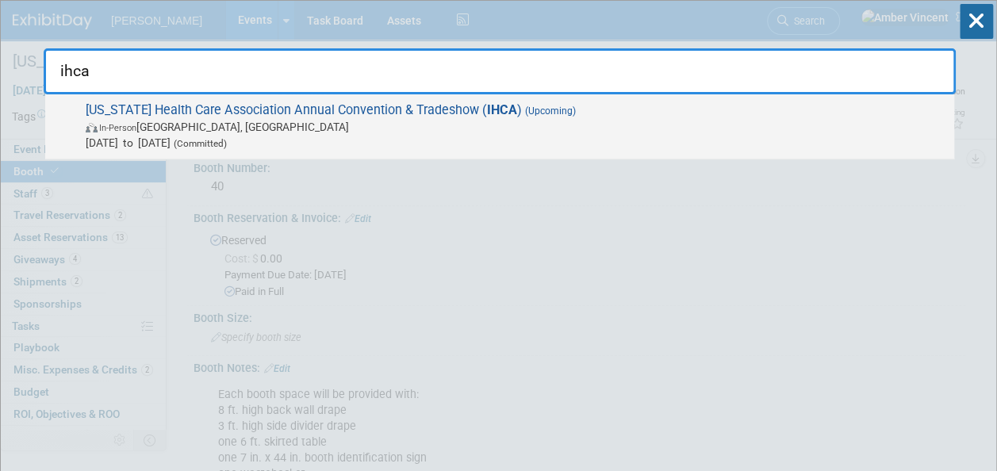
type input "ihca"
click at [438, 135] on span "[DATE] to [DATE] (Committed)" at bounding box center [516, 143] width 860 height 16
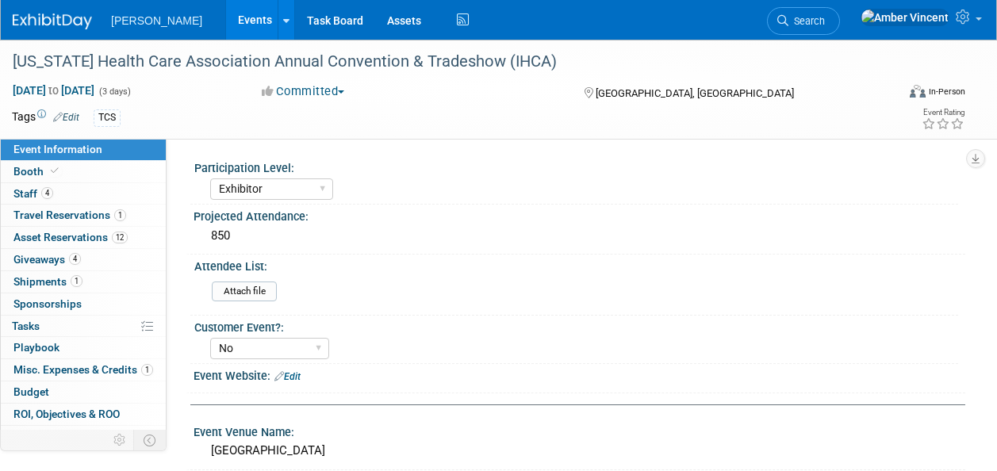
select select "Exhibitor"
select select "No"
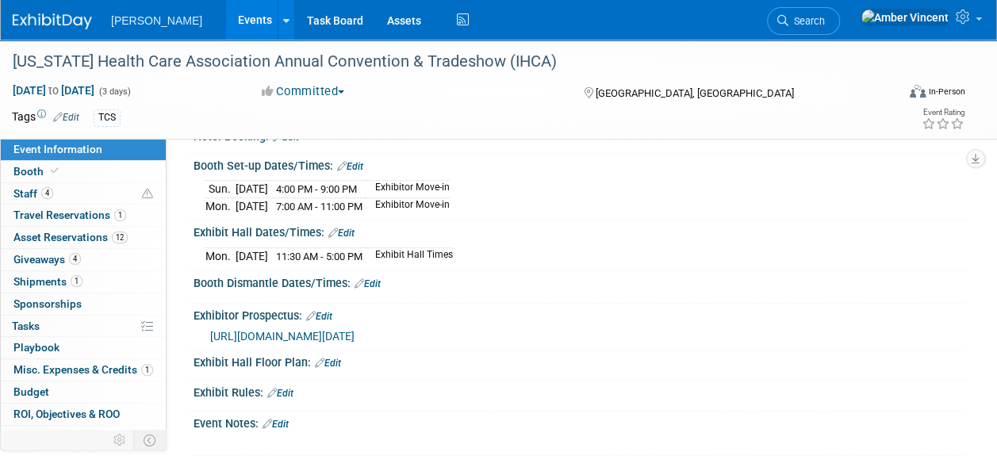
scroll to position [397, 0]
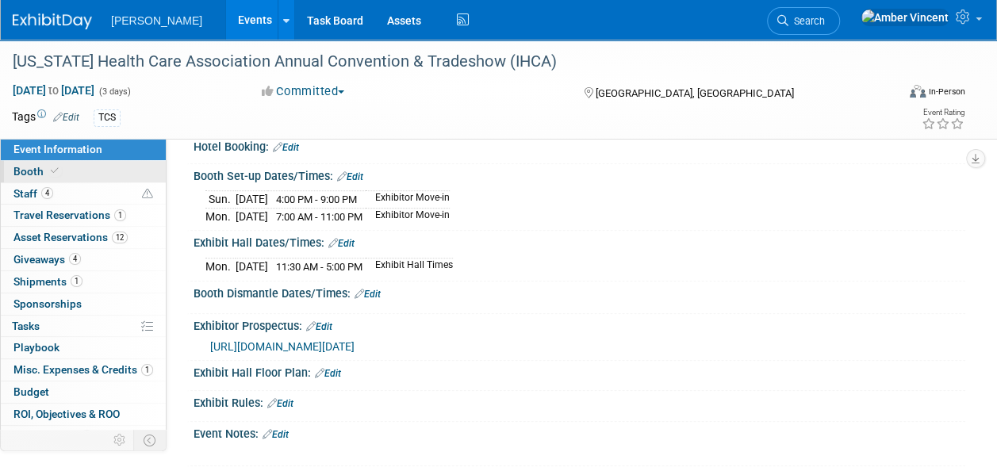
click at [44, 176] on span "Booth" at bounding box center [37, 171] width 48 height 13
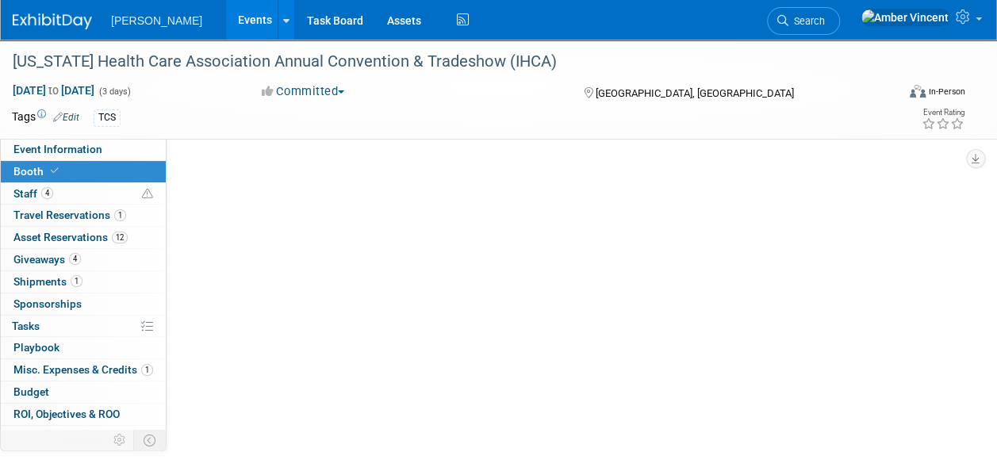
scroll to position [0, 0]
